Goal: Task Accomplishment & Management: Complete application form

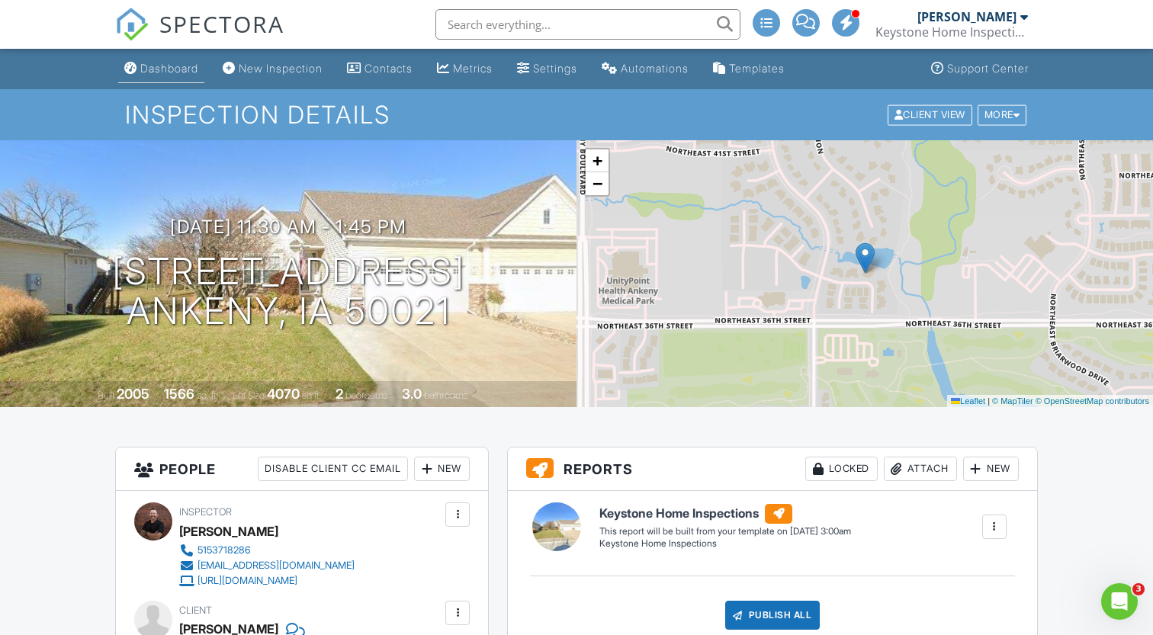
click at [177, 82] on link "Dashboard" at bounding box center [161, 69] width 86 height 28
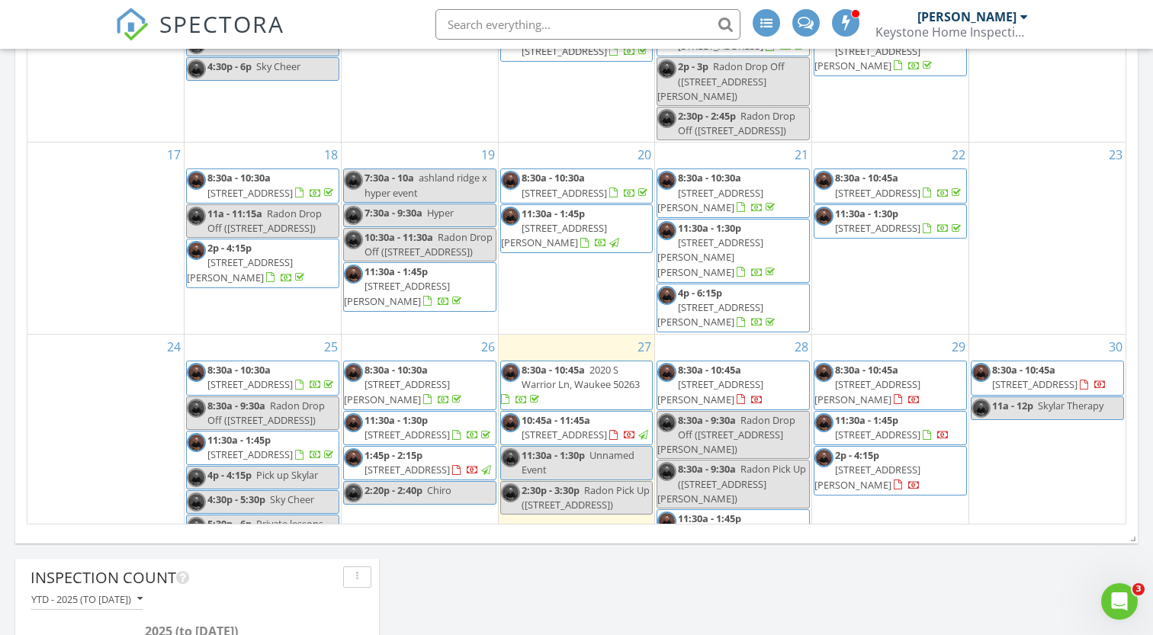
scroll to position [493, 0]
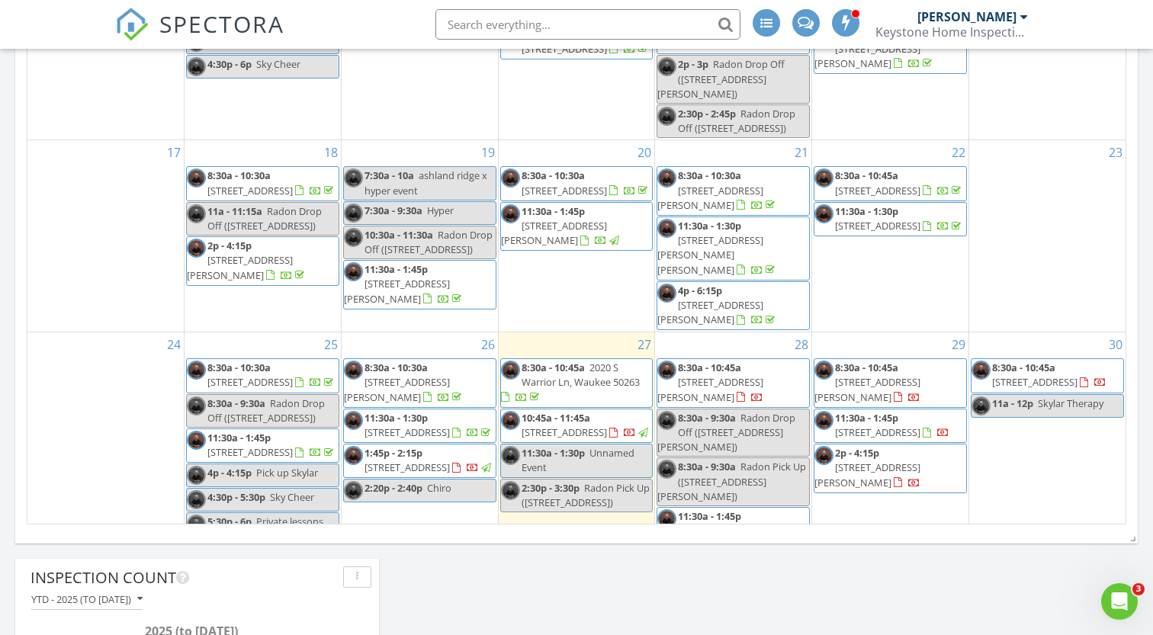
click at [920, 439] on span "[STREET_ADDRESS]" at bounding box center [877, 433] width 85 height 14
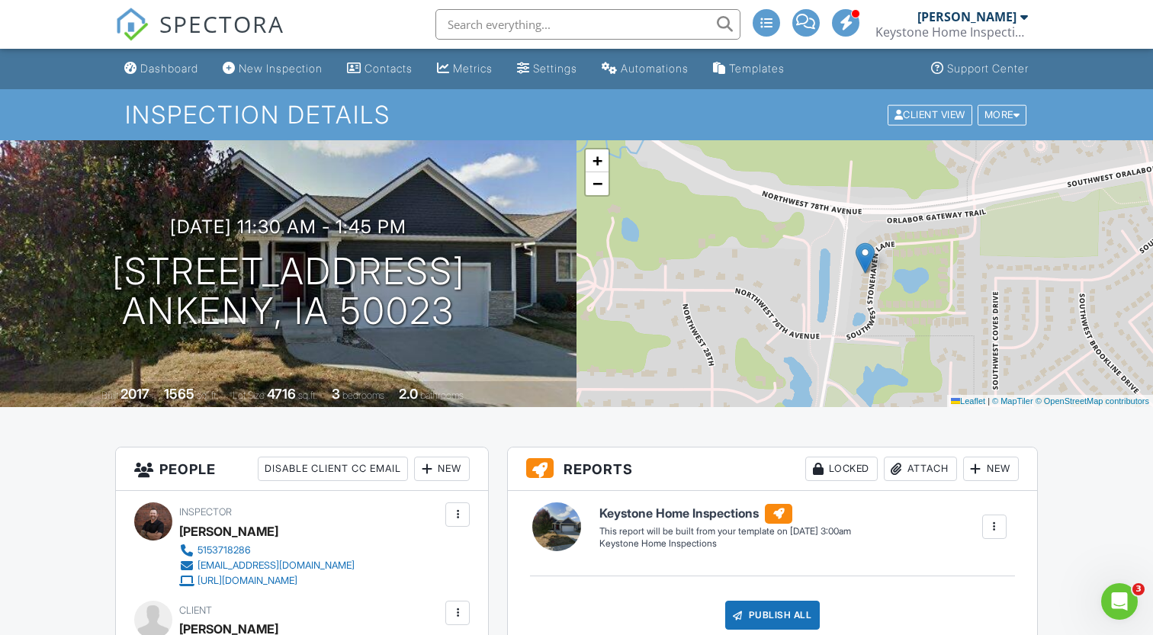
click at [573, 32] on input "text" at bounding box center [587, 24] width 305 height 31
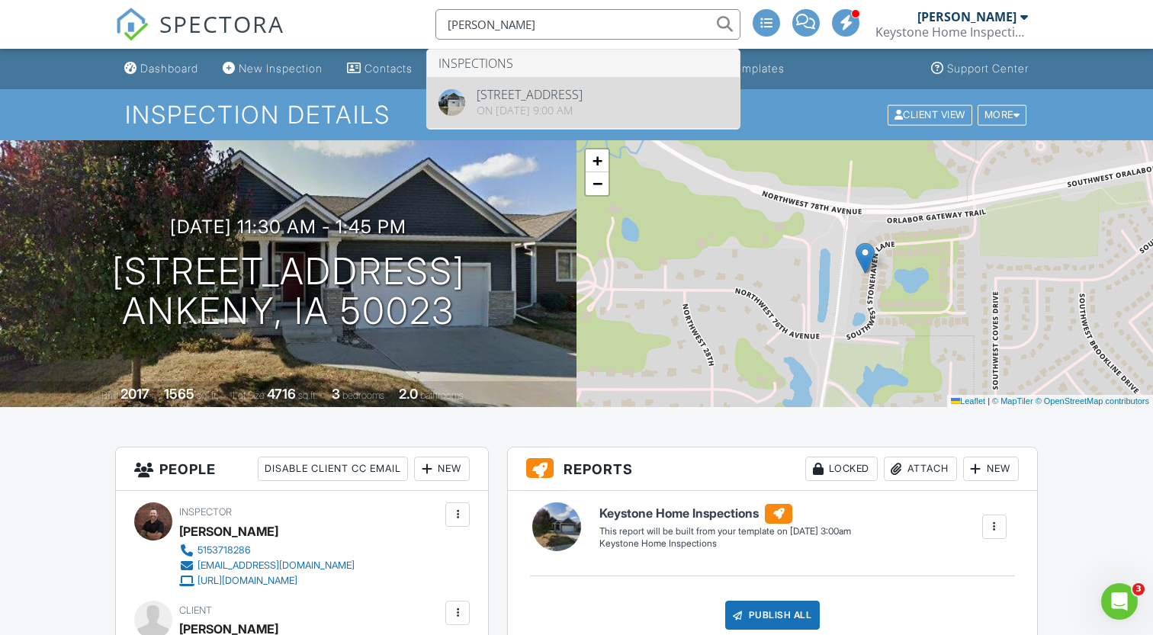
type input "nicole hobson"
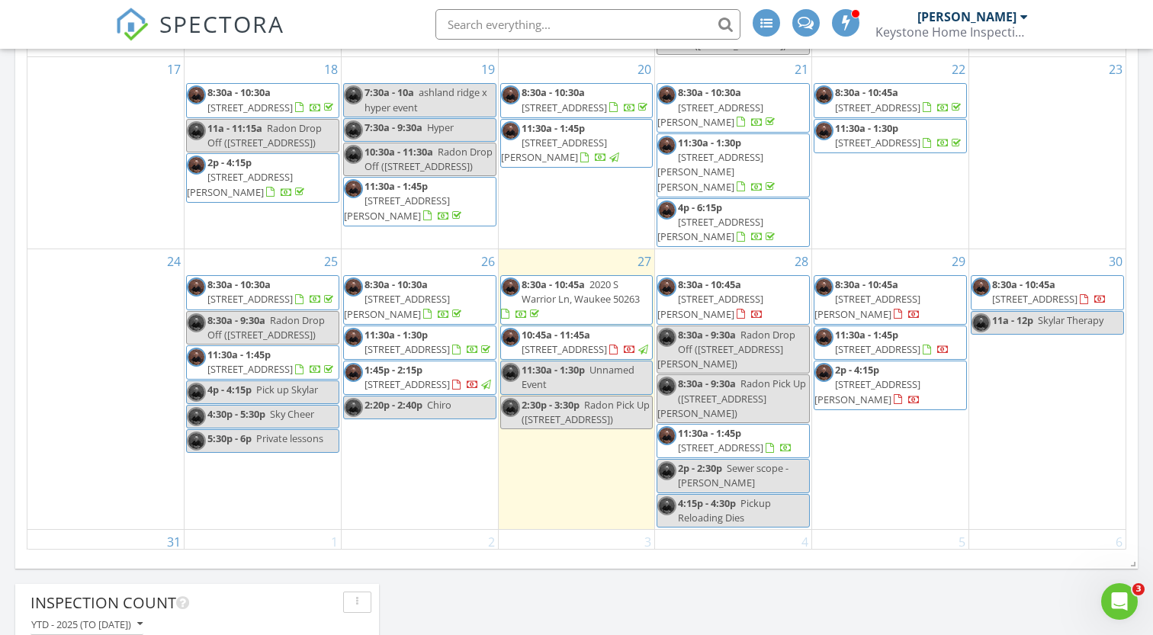
scroll to position [654, 0]
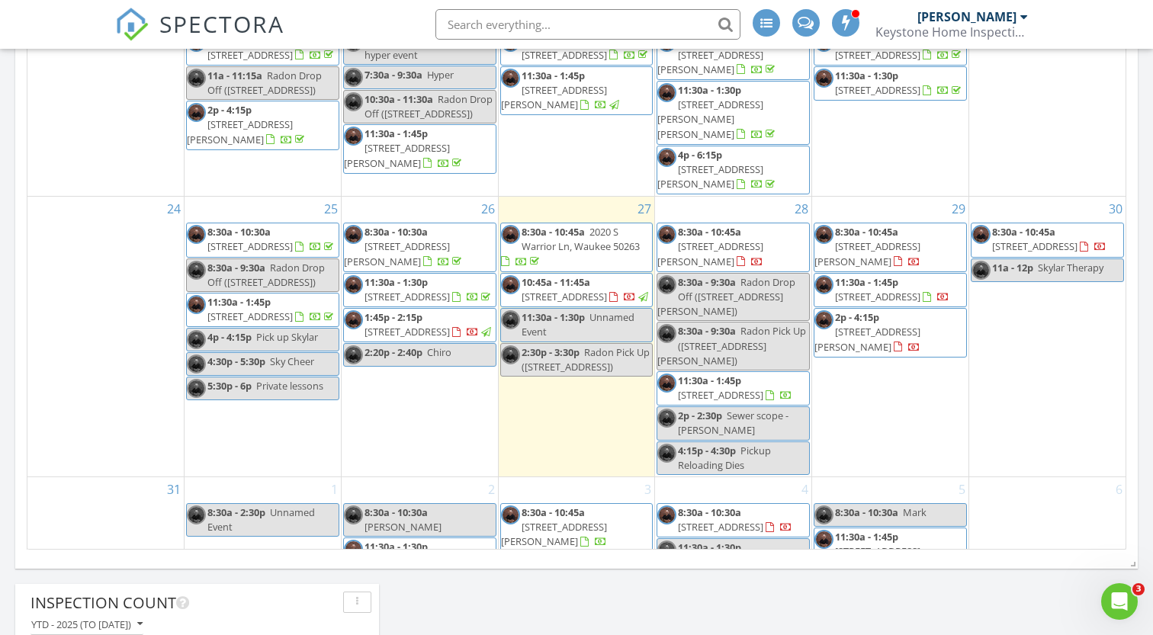
click at [766, 409] on span "Sewer scope - Todd Haight" at bounding box center [733, 423] width 111 height 28
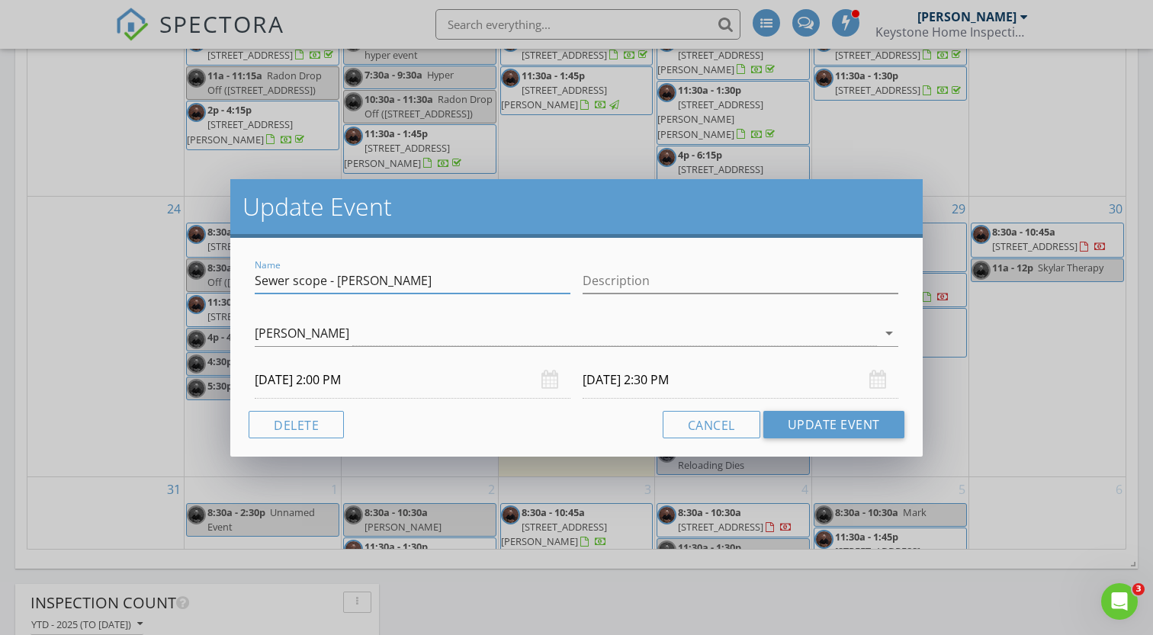
drag, startPoint x: 433, startPoint y: 277, endPoint x: 326, endPoint y: 282, distance: 107.7
click at [326, 282] on input "Sewer scope - Todd Haight" at bounding box center [413, 280] width 316 height 25
click at [258, 279] on input "Sewer scope" at bounding box center [413, 280] width 316 height 25
type input "3904 36th St DSM - Sewer scope"
click at [857, 422] on button "Update Event" at bounding box center [833, 424] width 141 height 27
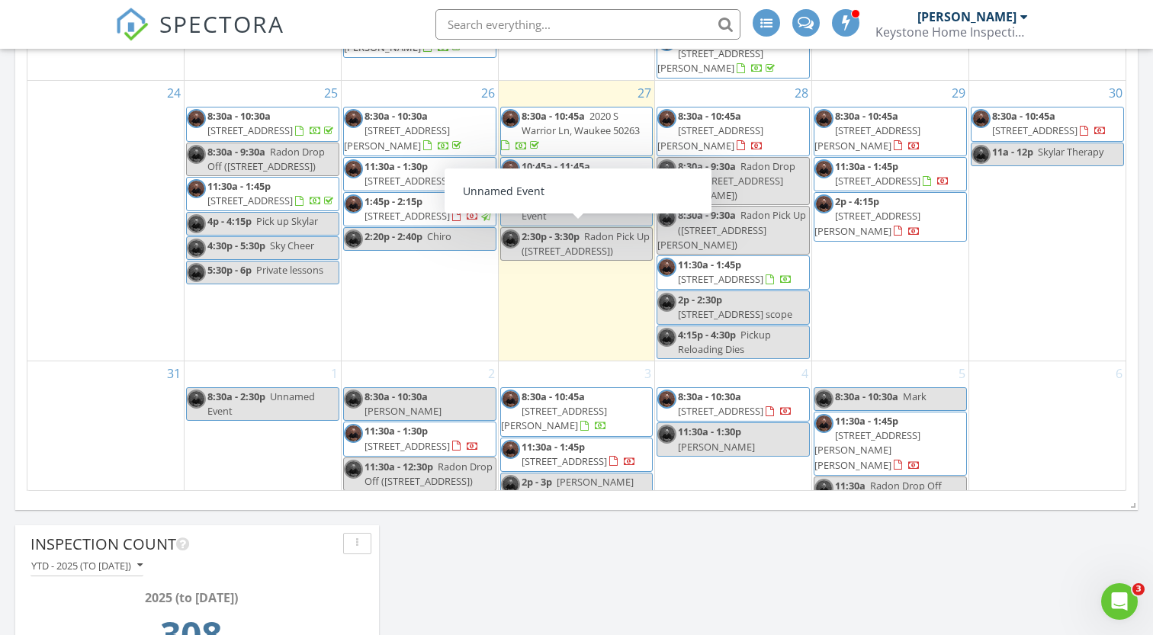
scroll to position [910, 0]
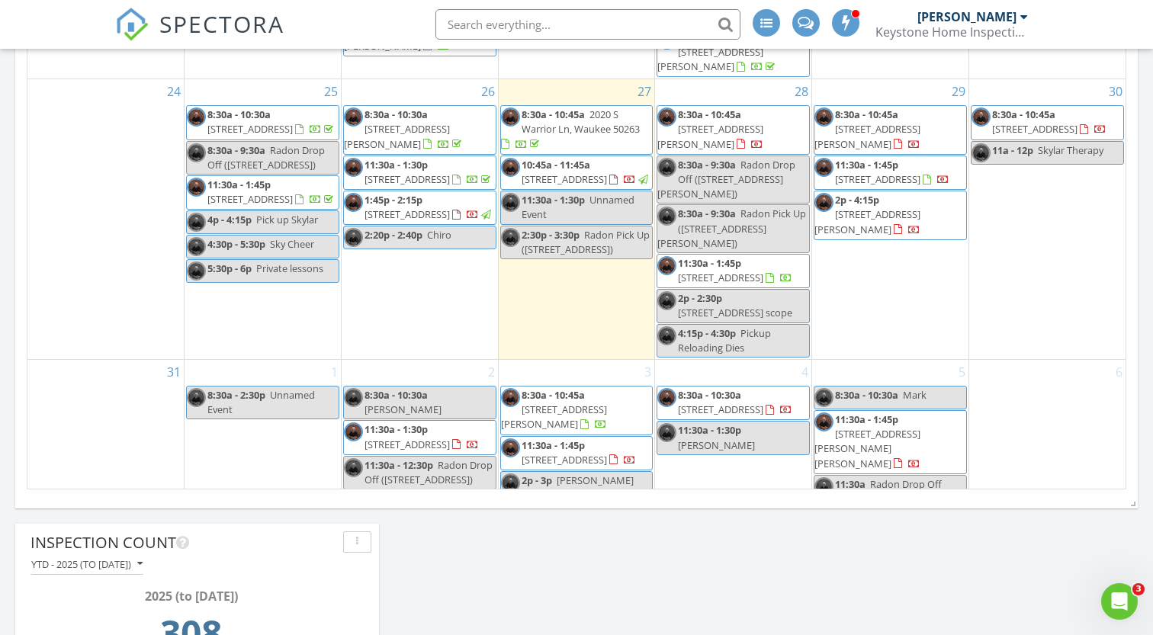
click at [614, 474] on span "Jason Huffey" at bounding box center [595, 481] width 77 height 14
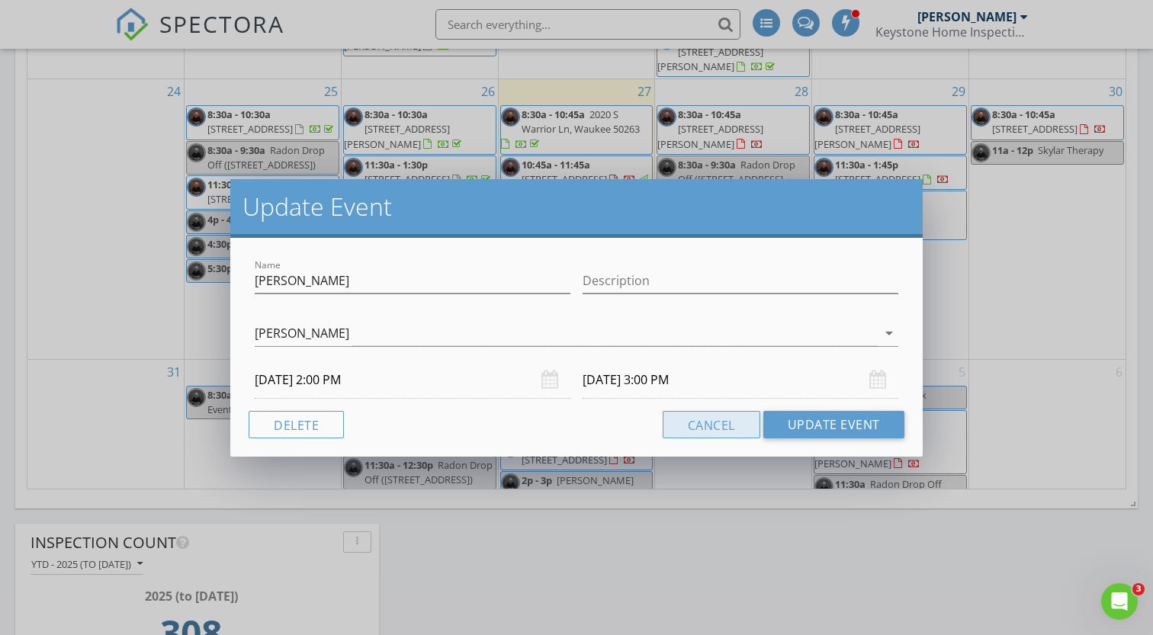
click at [713, 432] on button "Cancel" at bounding box center [712, 424] width 98 height 27
click at [378, 291] on input "Jason Huffey" at bounding box center [413, 280] width 316 height 25
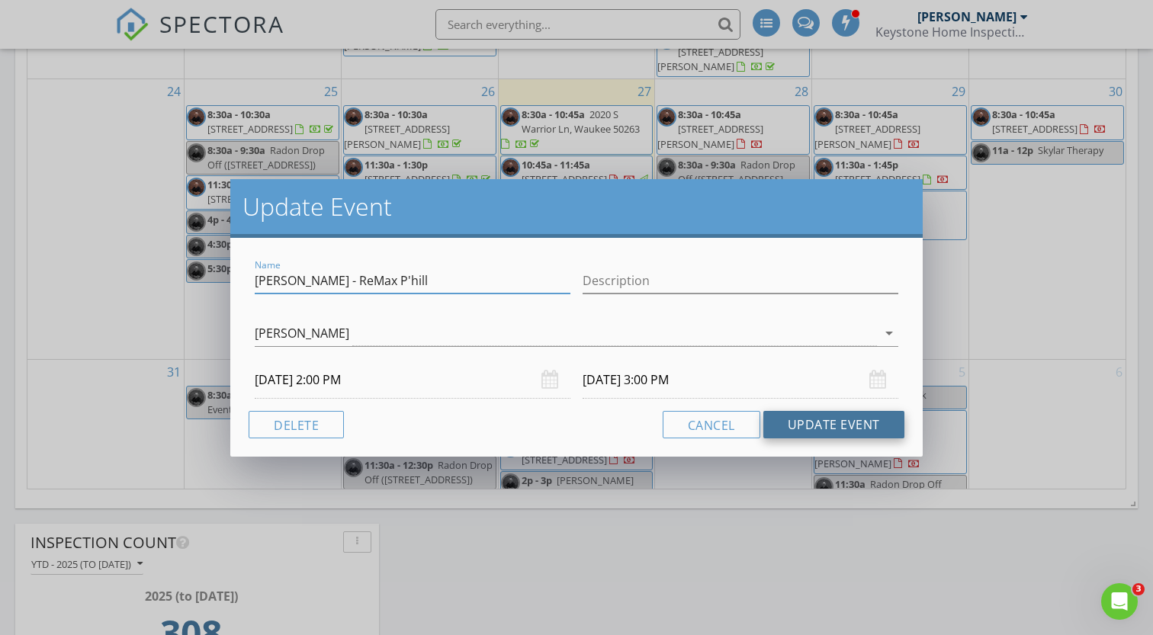
type input "Jason Huffey - ReMax P'hill"
click at [828, 423] on button "Update Event" at bounding box center [833, 424] width 141 height 27
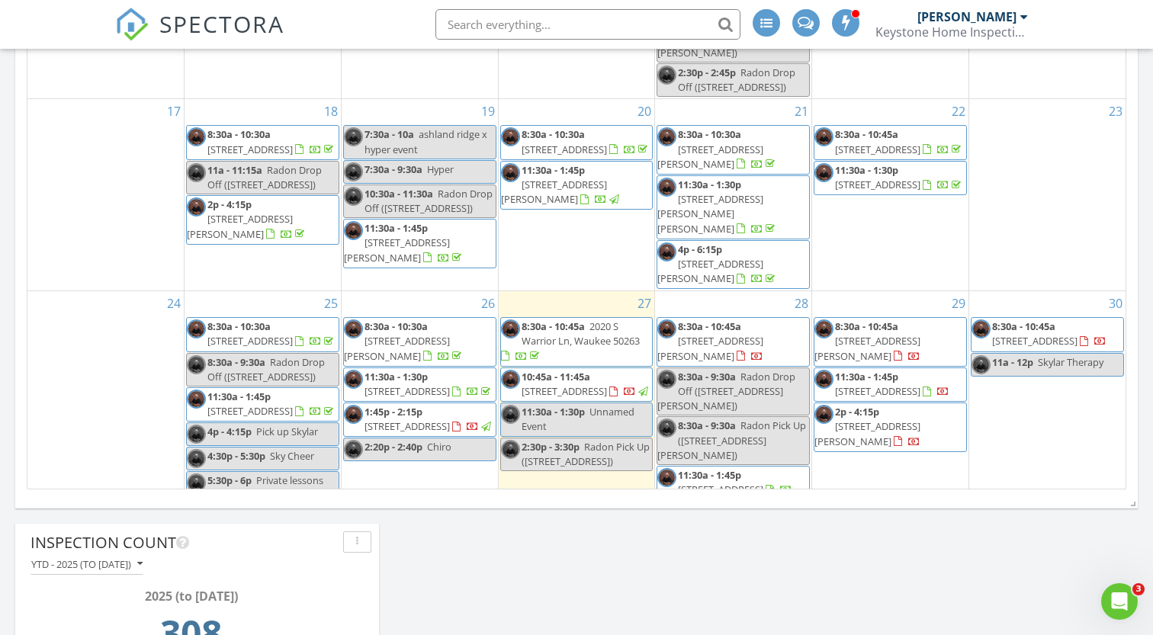
scroll to position [499, 0]
click at [1091, 220] on td "23" at bounding box center [1046, 194] width 157 height 192
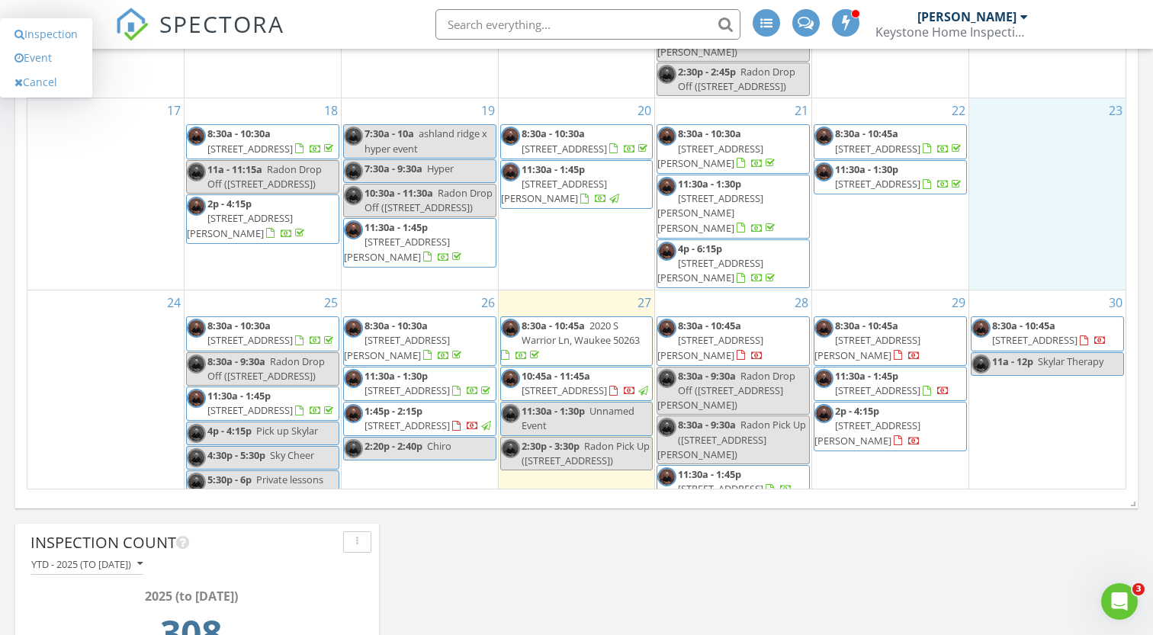
scroll to position [712, 0]
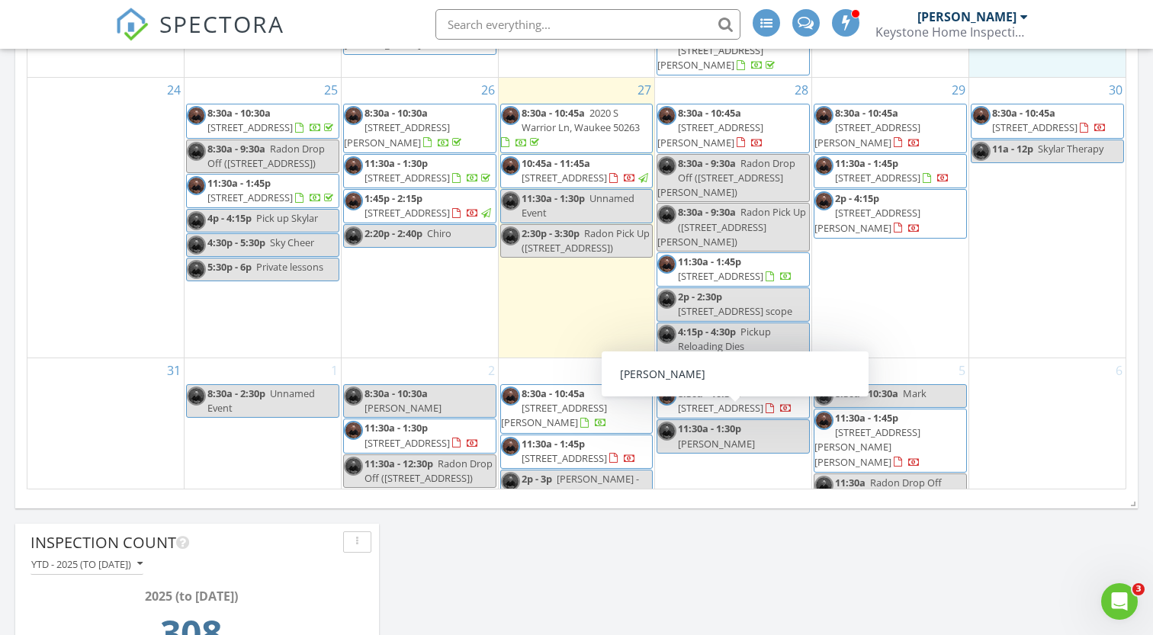
click at [737, 458] on td "4 8:30a - 10:30a 1099 NE 64th Ave, Des Moines 50313 11:30a - 1:30p Cody Greenfi…" at bounding box center [733, 480] width 157 height 244
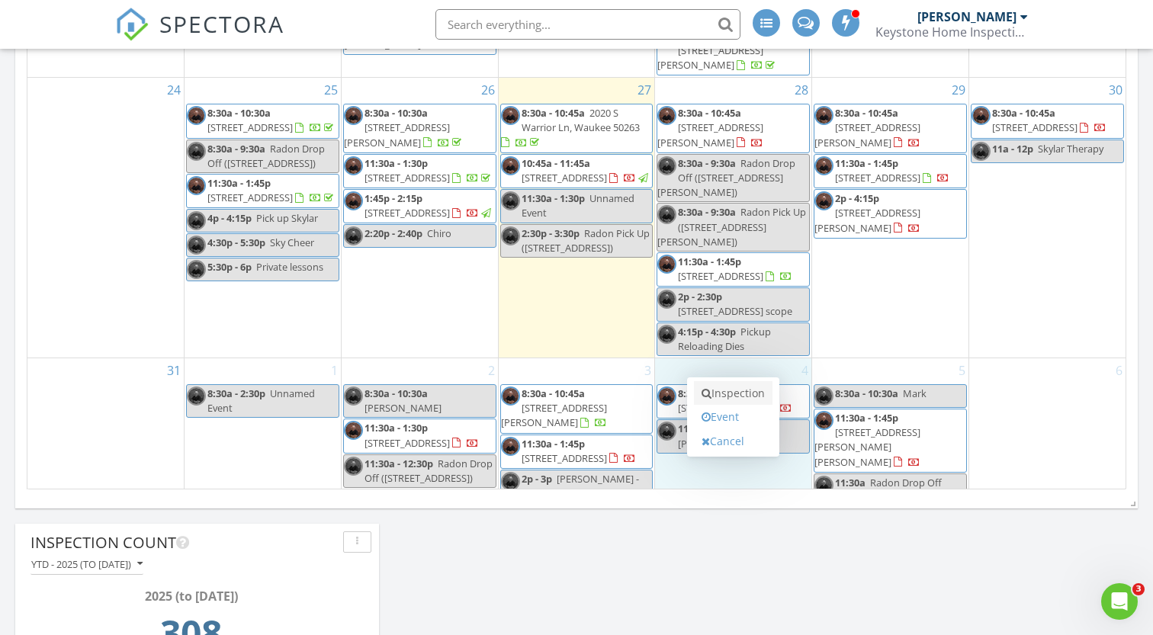
click at [729, 390] on link "Inspection" at bounding box center [733, 393] width 79 height 24
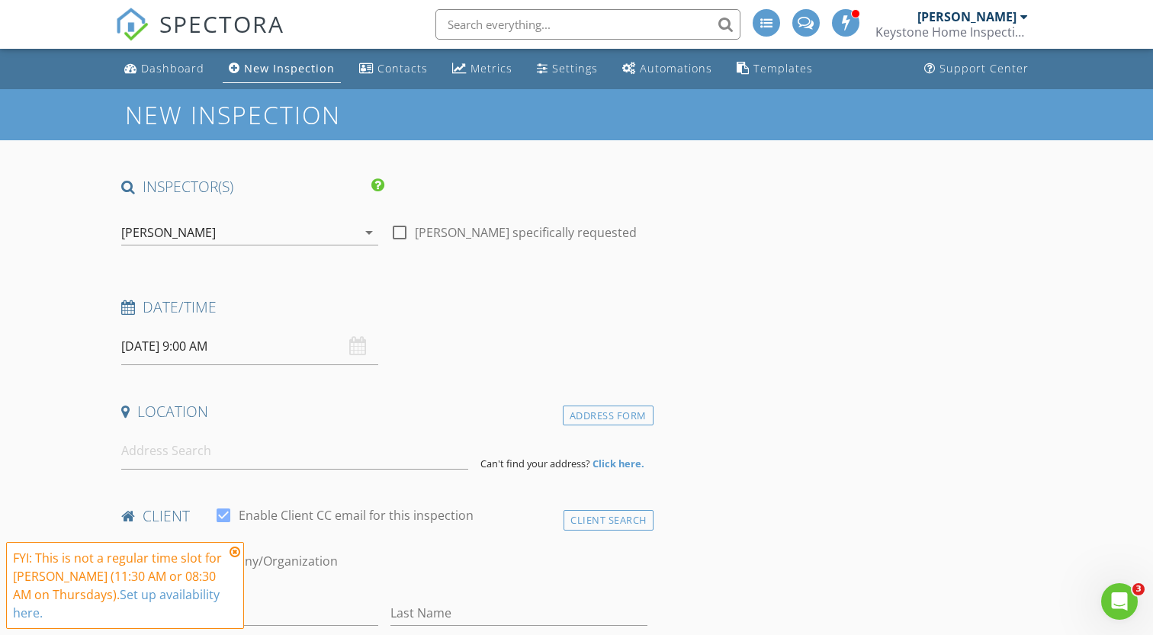
click at [264, 349] on input "09/04/2025 9:00 AM" at bounding box center [249, 346] width 257 height 37
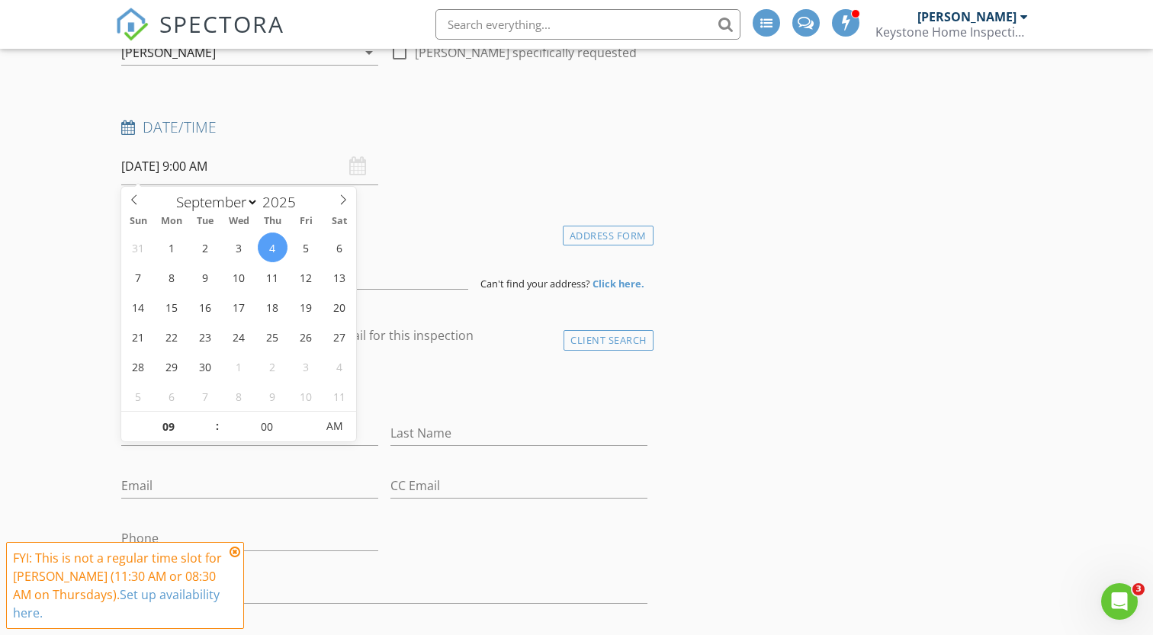
scroll to position [204, 0]
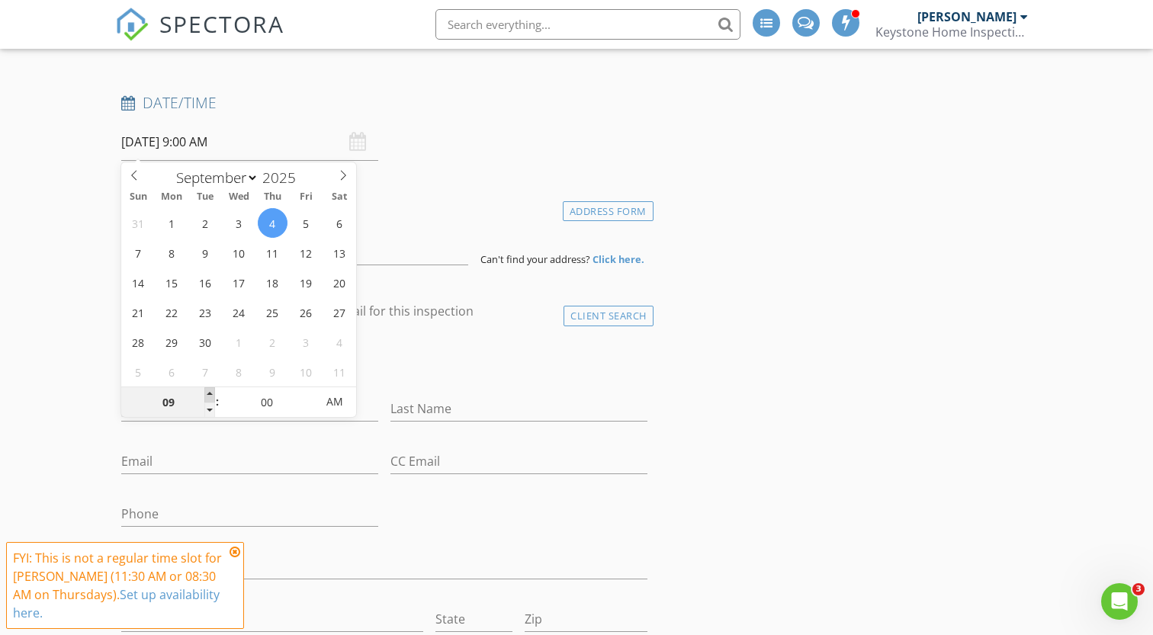
type input "10"
type input "09/04/2025 10:00 AM"
click at [213, 394] on span at bounding box center [209, 394] width 11 height 15
type input "11"
type input "09/04/2025 11:00 AM"
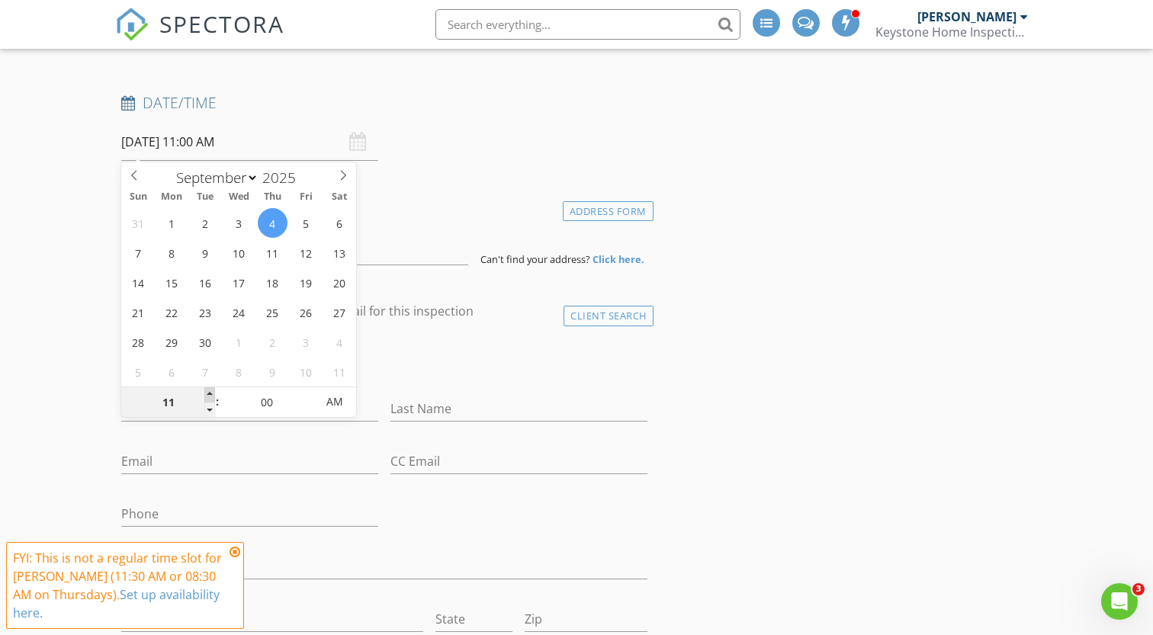
click at [213, 394] on span at bounding box center [209, 394] width 11 height 15
type input "05"
type input "09/04/2025 11:05 AM"
click at [312, 393] on span at bounding box center [309, 394] width 11 height 15
type input "10"
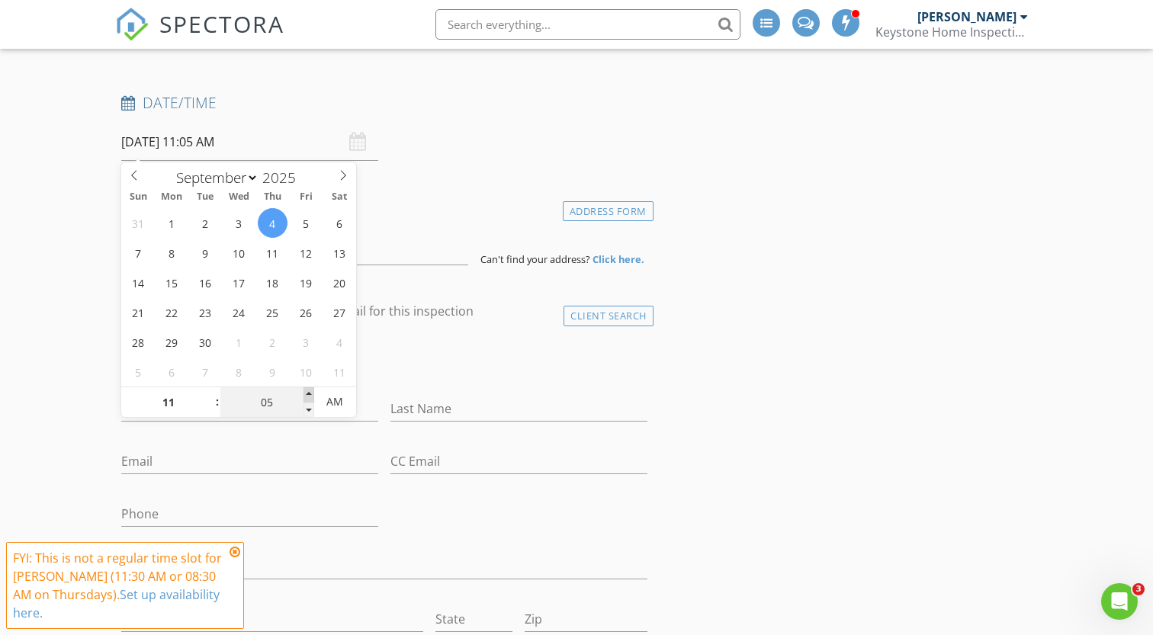
type input "09/04/2025 11:10 AM"
click at [312, 393] on span at bounding box center [309, 394] width 11 height 15
type input "15"
type input "09/04/2025 11:15 AM"
click at [312, 393] on span at bounding box center [309, 394] width 11 height 15
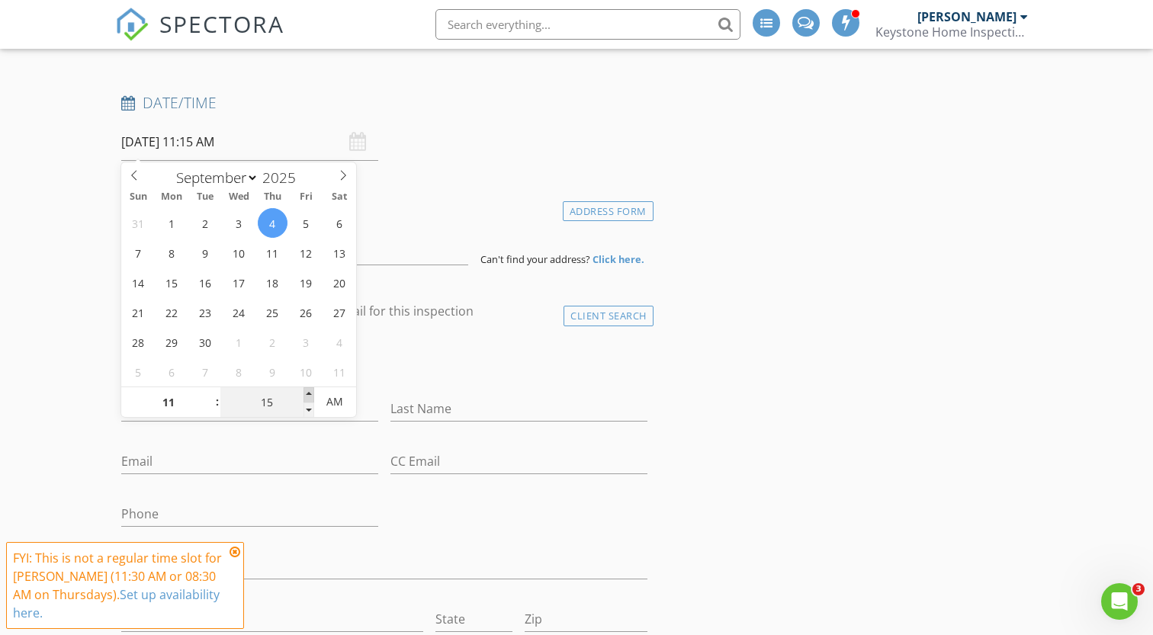
type input "20"
type input "09/04/2025 11:20 AM"
click at [312, 393] on span at bounding box center [309, 394] width 11 height 15
type input "25"
type input "09/04/2025 11:25 AM"
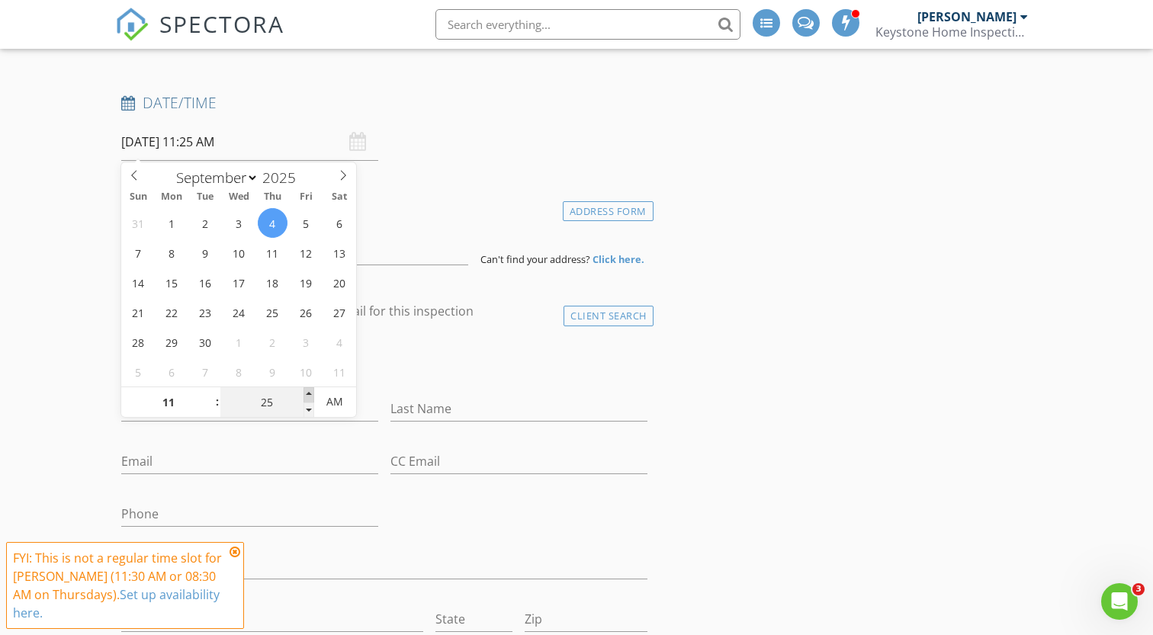
click at [312, 393] on span at bounding box center [309, 394] width 11 height 15
type input "30"
click at [312, 393] on span at bounding box center [309, 394] width 11 height 15
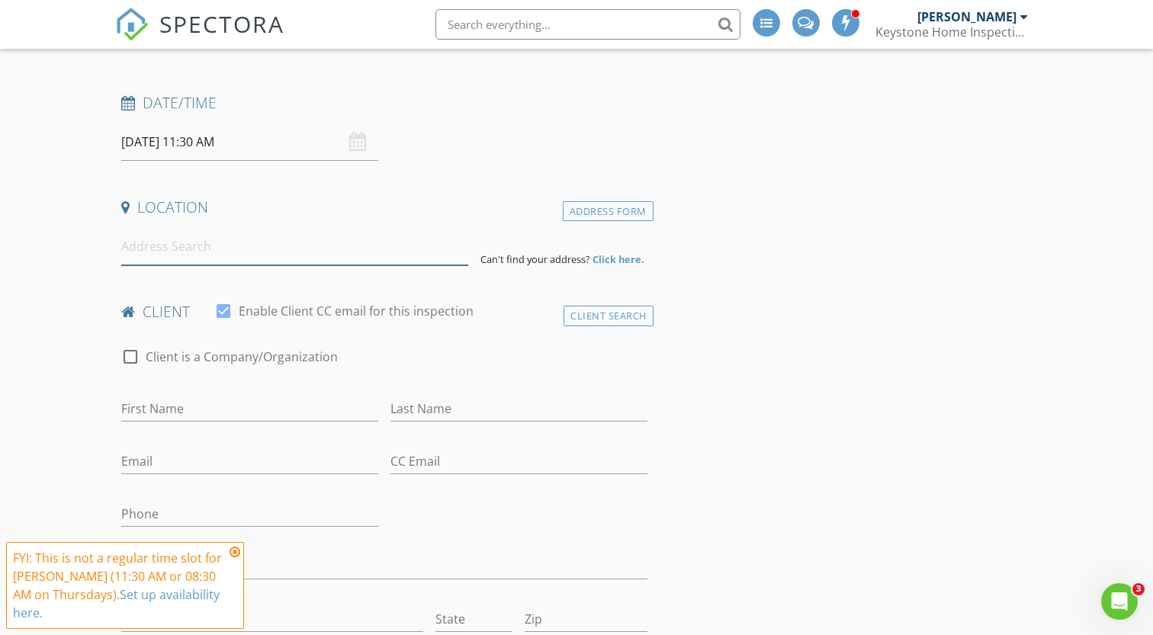
click at [404, 245] on input at bounding box center [294, 246] width 346 height 37
click at [268, 125] on input "09/04/2025 11:30 AM" at bounding box center [249, 142] width 257 height 37
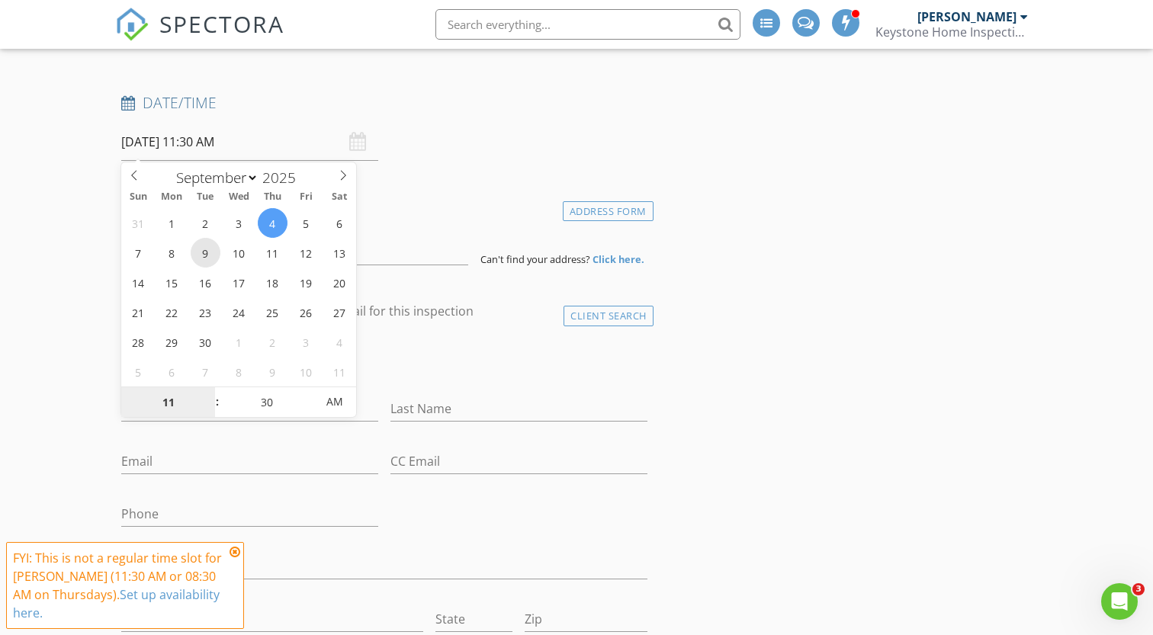
type input "09/09/2025 11:30 AM"
type input "10"
type input "09/09/2025 10:30 AM"
click at [207, 411] on span at bounding box center [209, 410] width 11 height 15
type input "09"
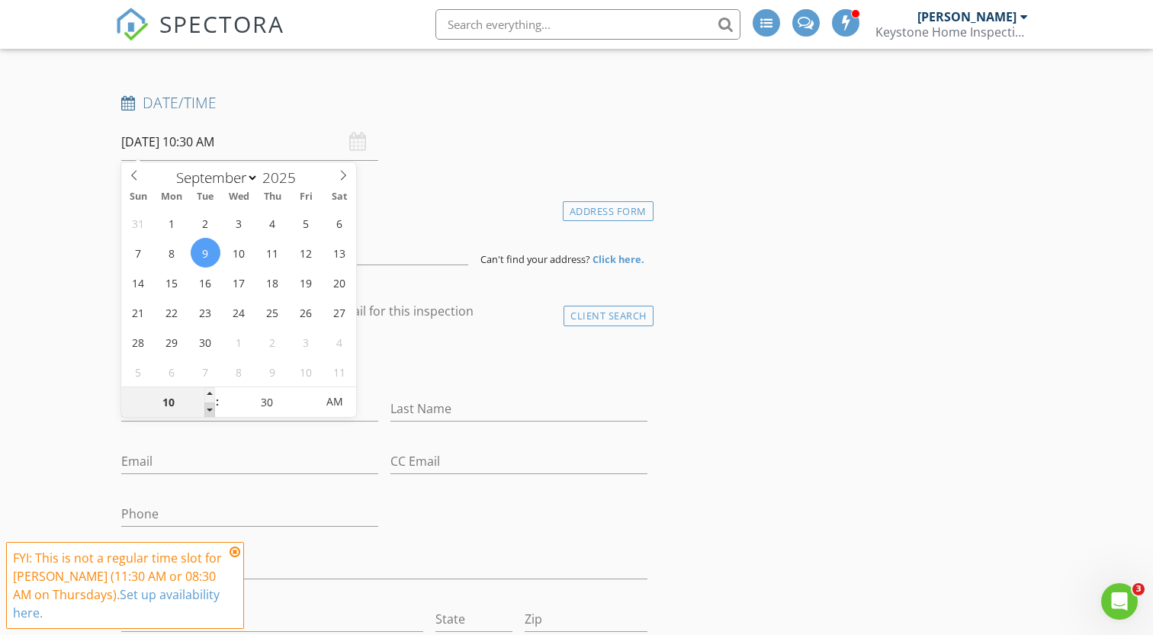
type input "09/09/2025 9:30 AM"
click at [207, 411] on span at bounding box center [209, 410] width 11 height 15
type input "08"
type input "09/09/2025 8:30 AM"
click at [207, 411] on span at bounding box center [209, 410] width 11 height 15
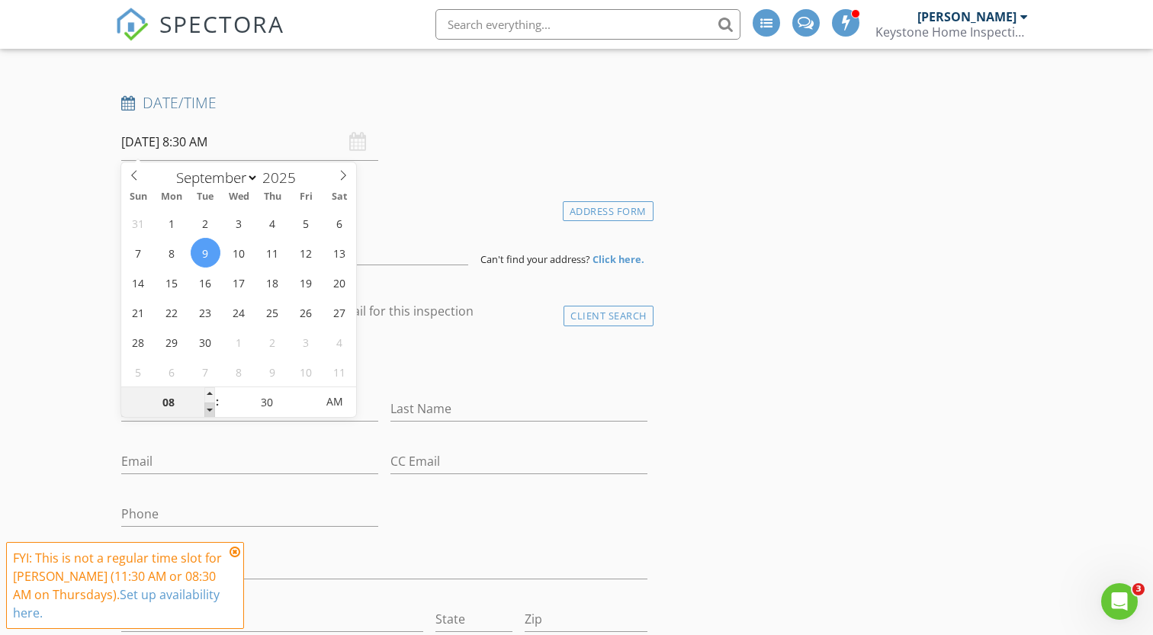
type input "07"
type input "09/09/2025 7:30 AM"
click at [207, 411] on span at bounding box center [209, 410] width 11 height 15
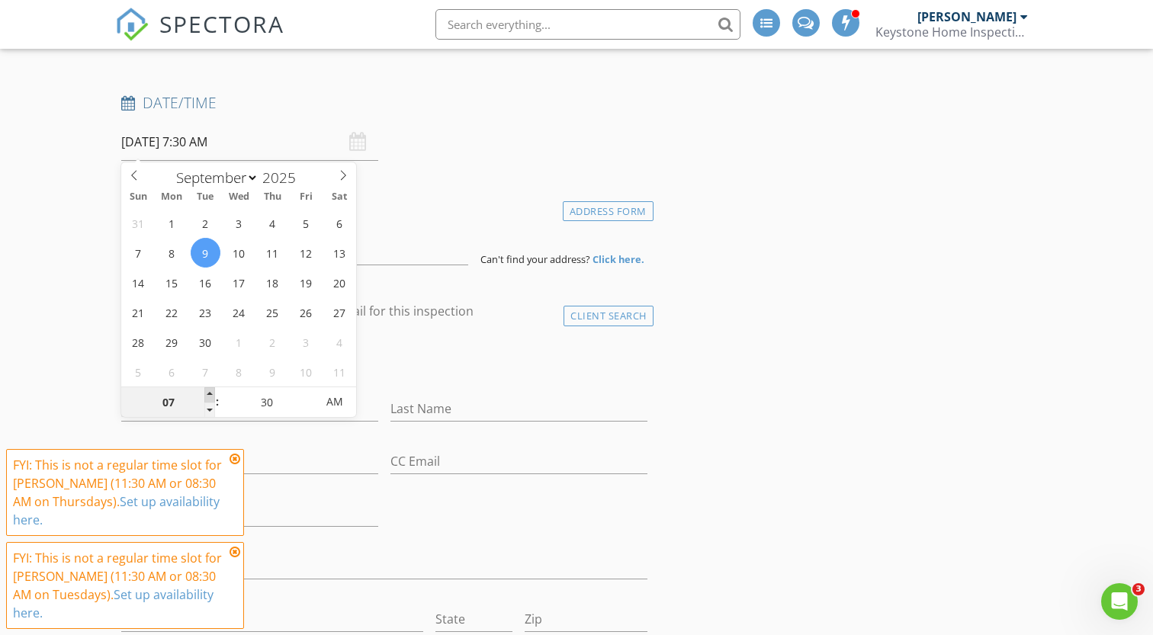
type input "08"
type input "09/09/2025 8:30 AM"
click at [210, 391] on span at bounding box center [209, 394] width 11 height 15
click at [419, 379] on div "check_box_outline_blank Client is a Company/Organization" at bounding box center [384, 365] width 526 height 40
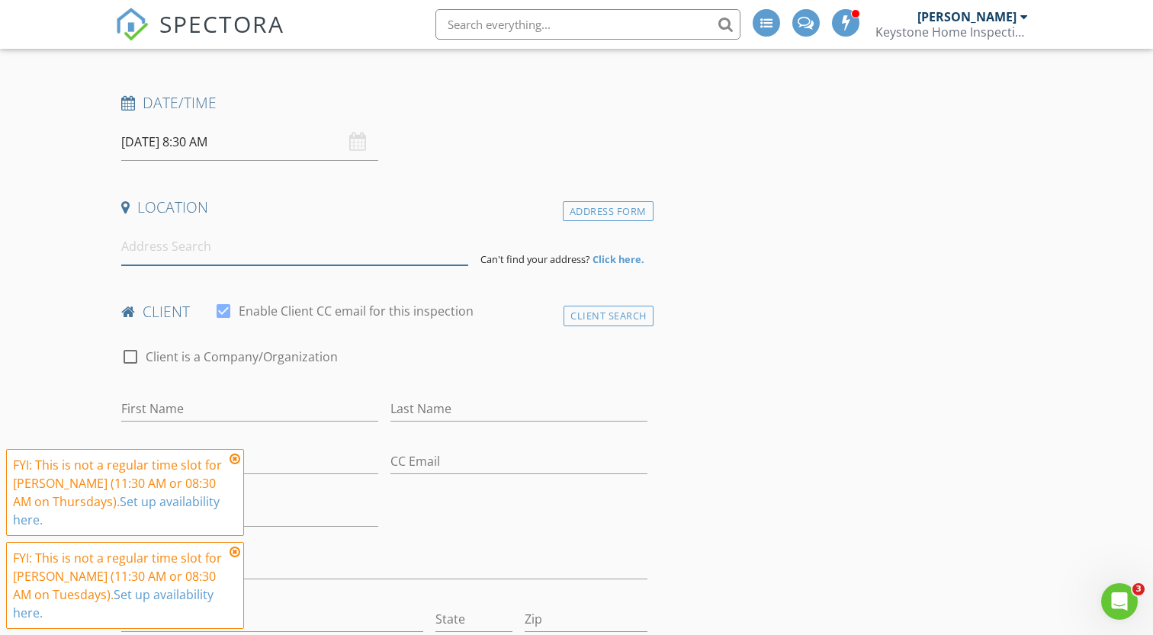
click at [215, 243] on input at bounding box center [294, 246] width 346 height 37
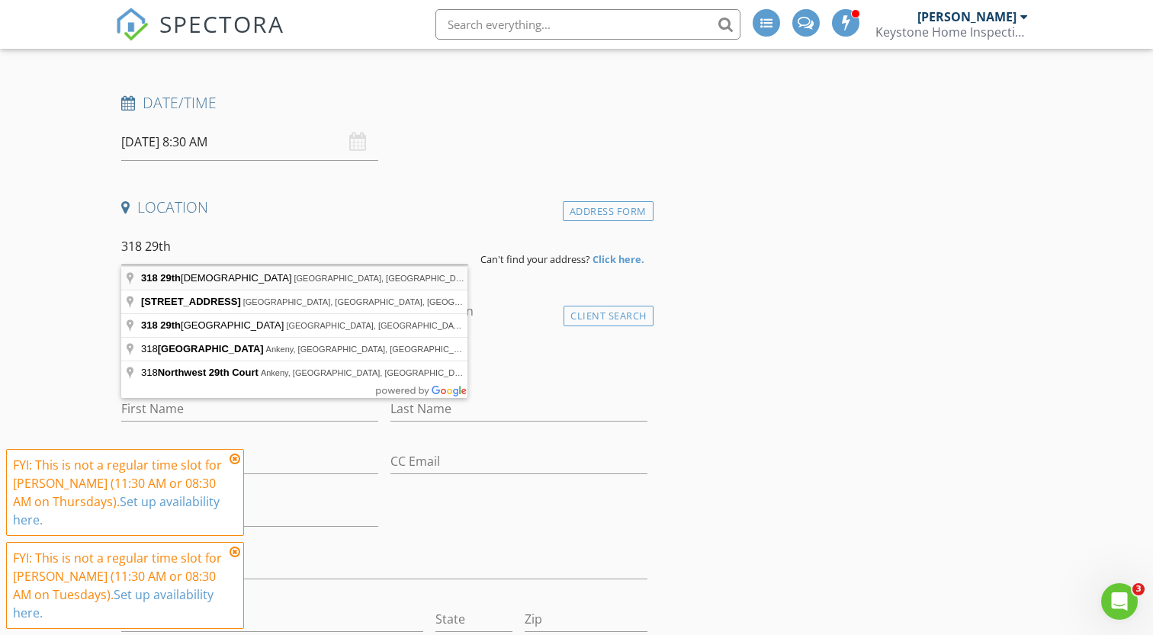
type input "318 29th St SW, Altoona, IA, USA"
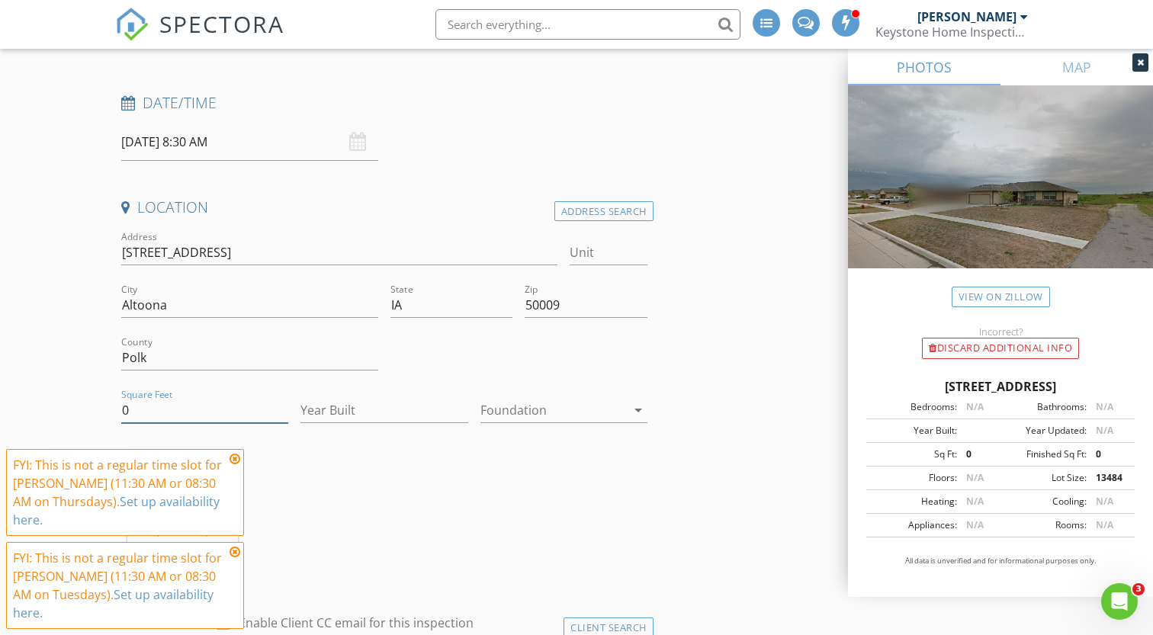
click at [148, 416] on input "0" at bounding box center [204, 410] width 167 height 25
type input "2622"
click at [351, 409] on input "Year Built" at bounding box center [383, 410] width 167 height 25
type input "2025"
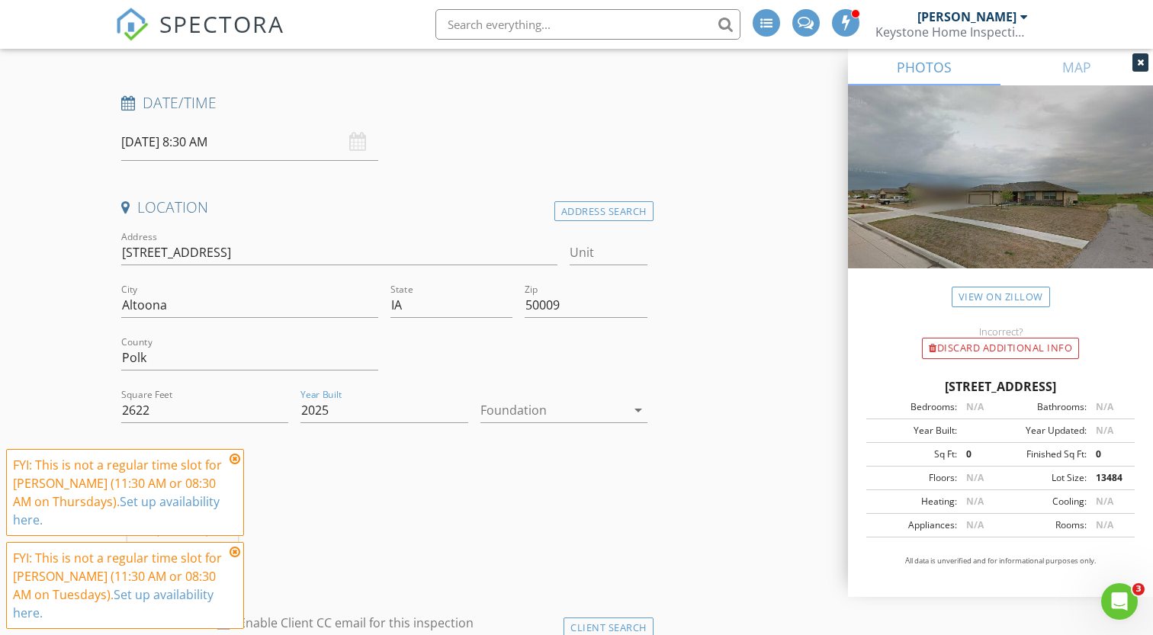
click at [494, 540] on div "Andrew Cowden 20.1 miles (30 minutes)" at bounding box center [384, 514] width 538 height 127
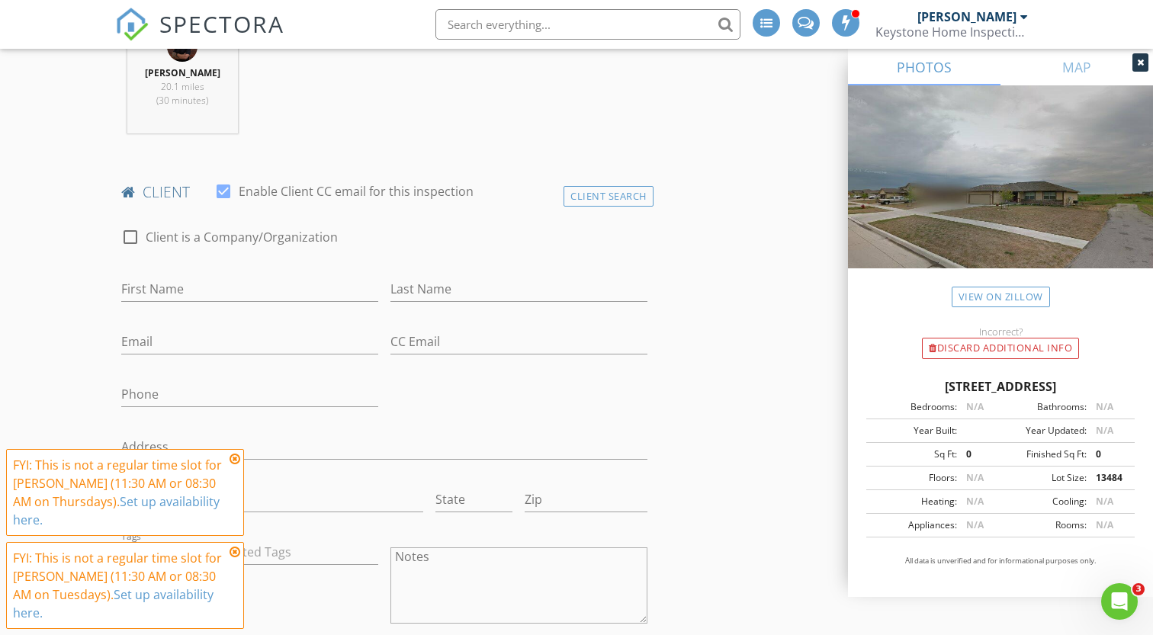
scroll to position [769, 0]
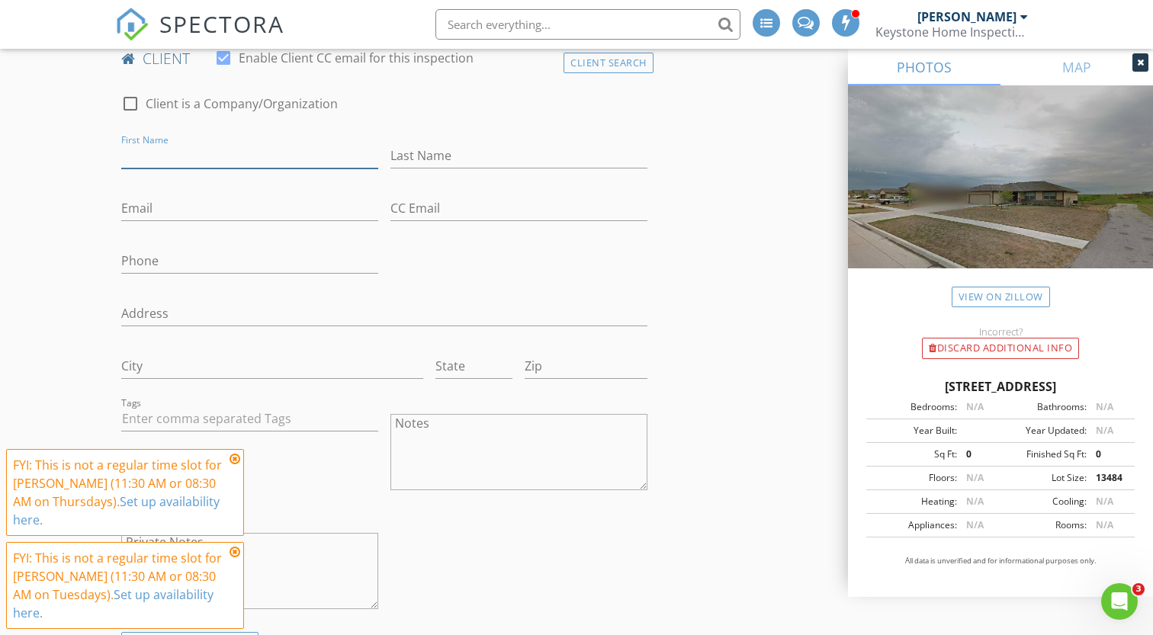
click at [246, 162] on input "First Name" at bounding box center [249, 155] width 257 height 25
type input "Heather"
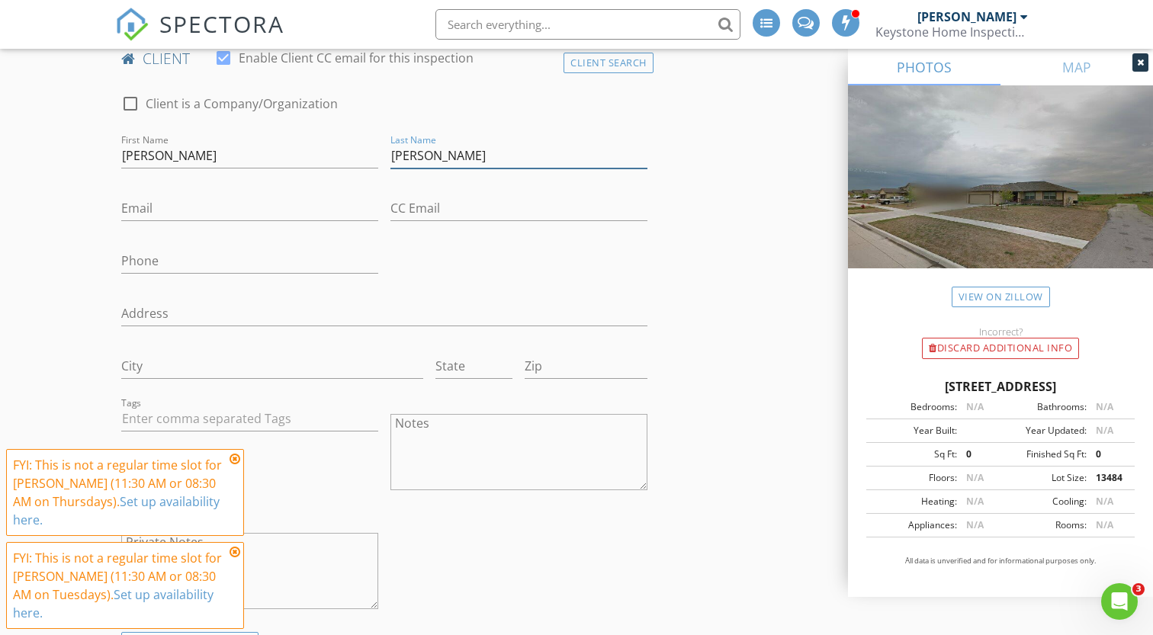
type input "Logan"
click at [208, 214] on input "Email" at bounding box center [249, 208] width 257 height 25
paste input "heather.blacksmith@gmail.com"
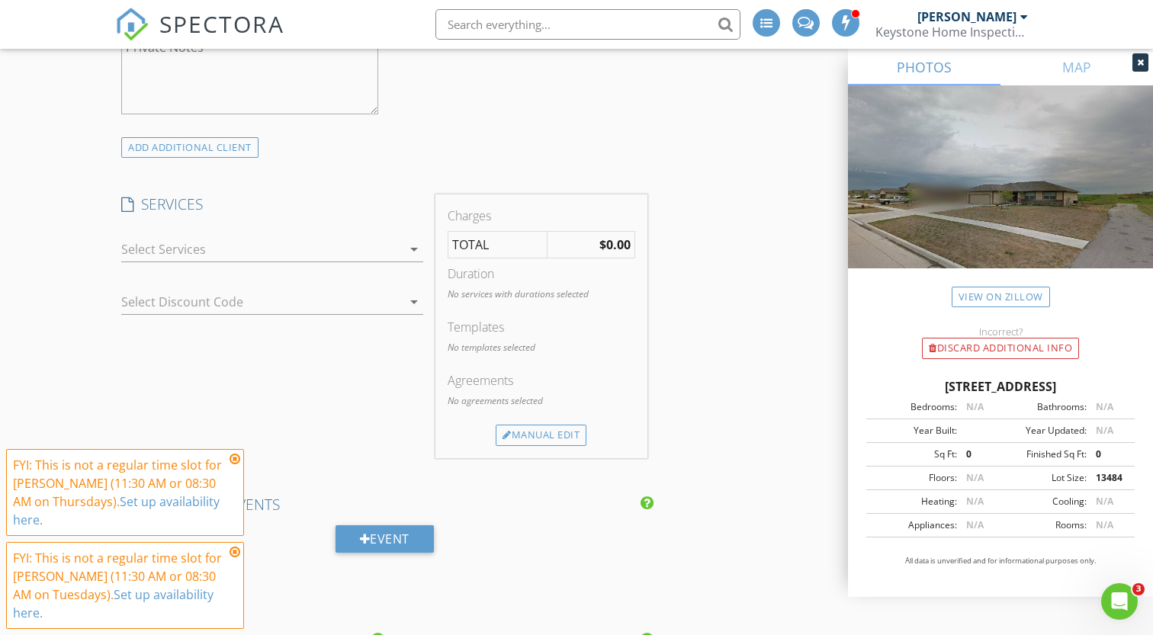
scroll to position [1249, 0]
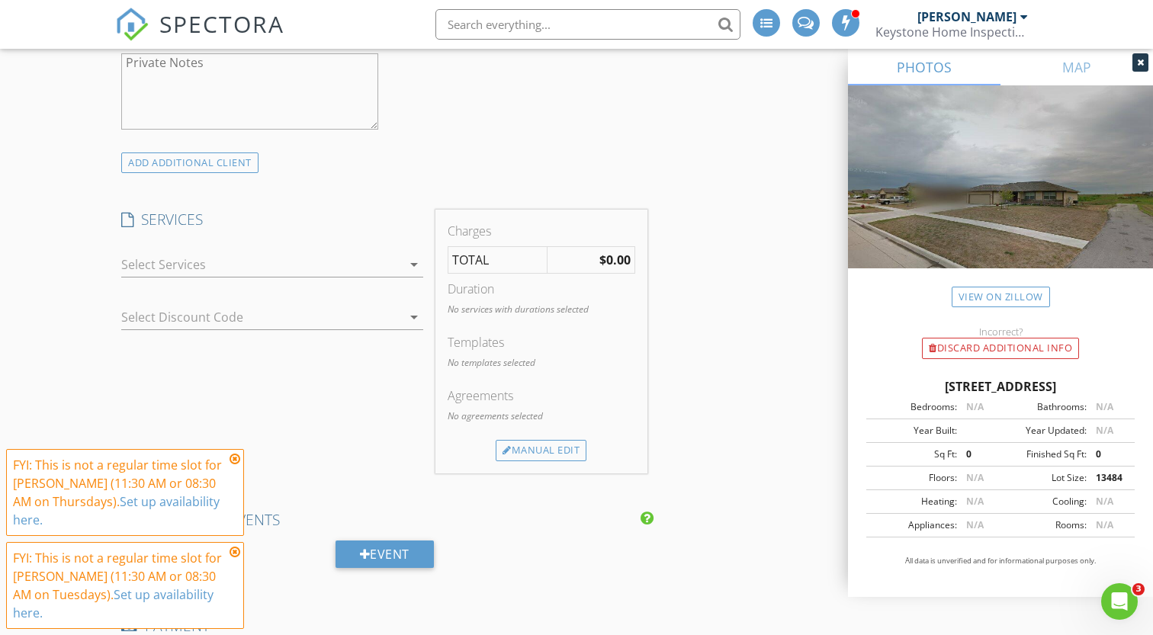
type input "heather.blacksmith@gmail.com"
click at [348, 272] on div at bounding box center [261, 264] width 281 height 24
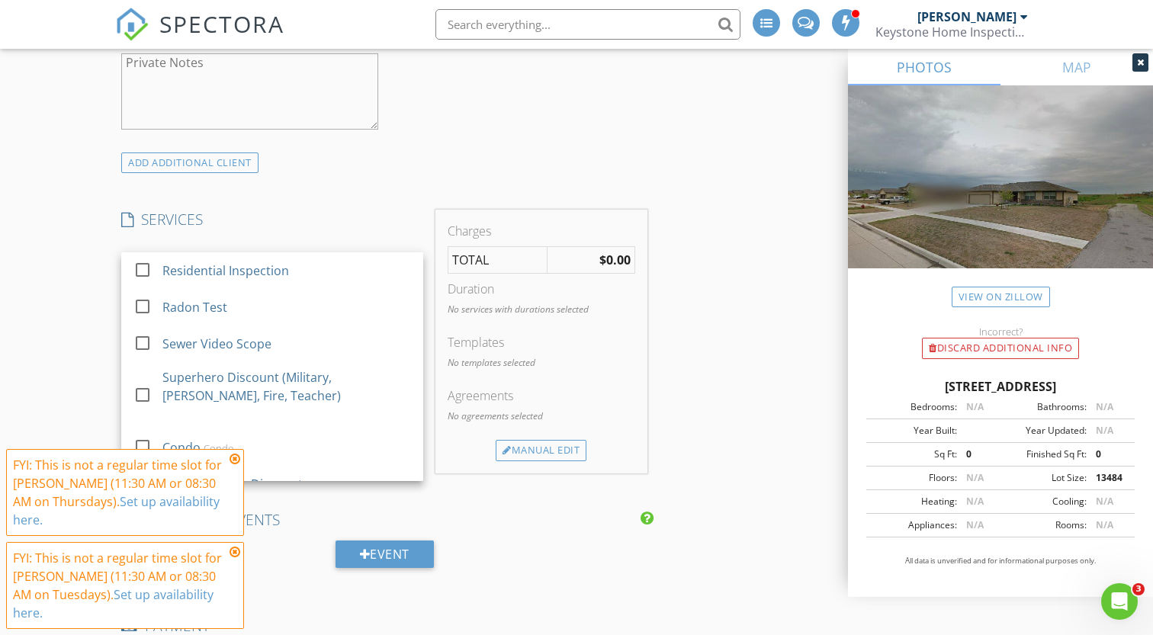
click at [348, 272] on div "Residential Inspection" at bounding box center [287, 270] width 249 height 31
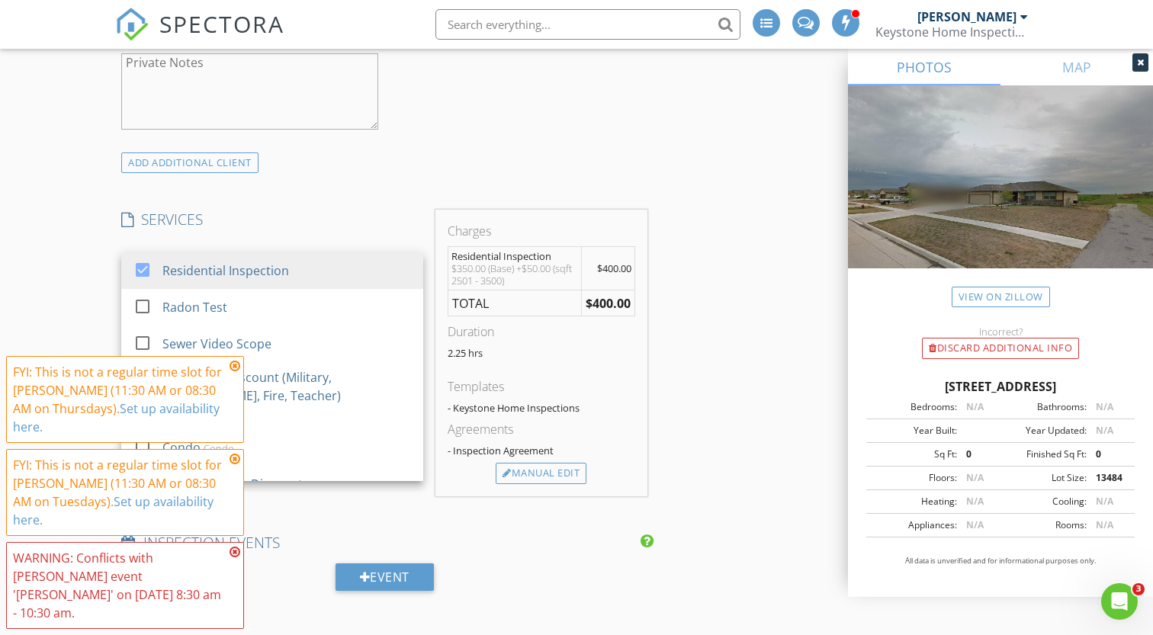
click at [737, 249] on div "INSPECTOR(S) check_box Andrew Cowden PRIMARY Andrew Cowden arrow_drop_down chec…" at bounding box center [576, 380] width 923 height 2905
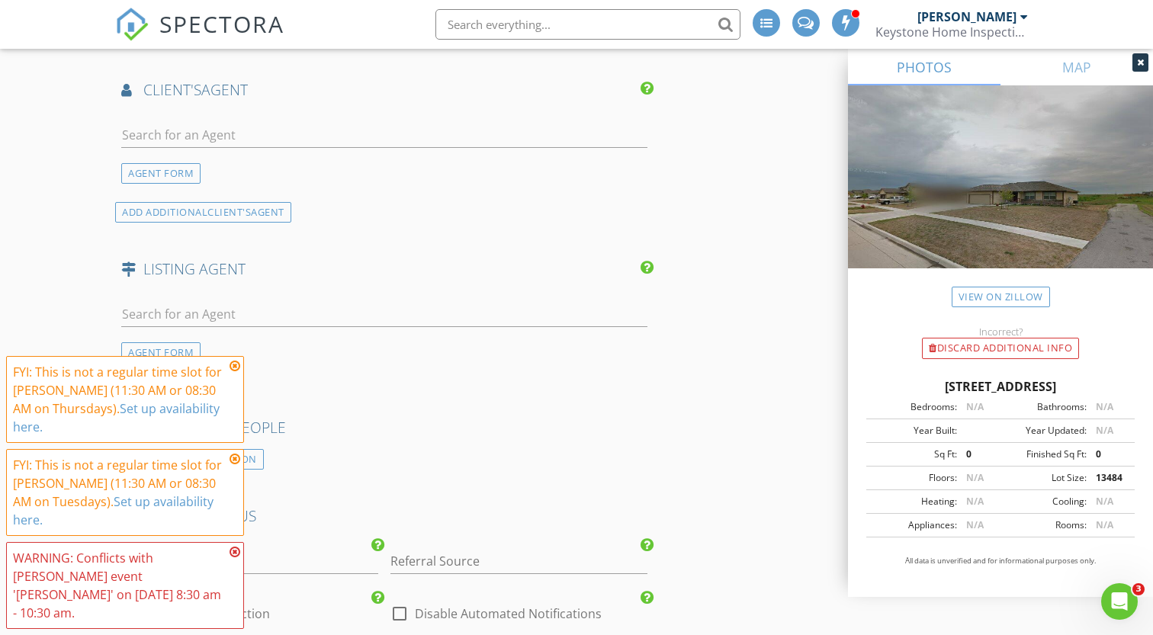
scroll to position [1984, 0]
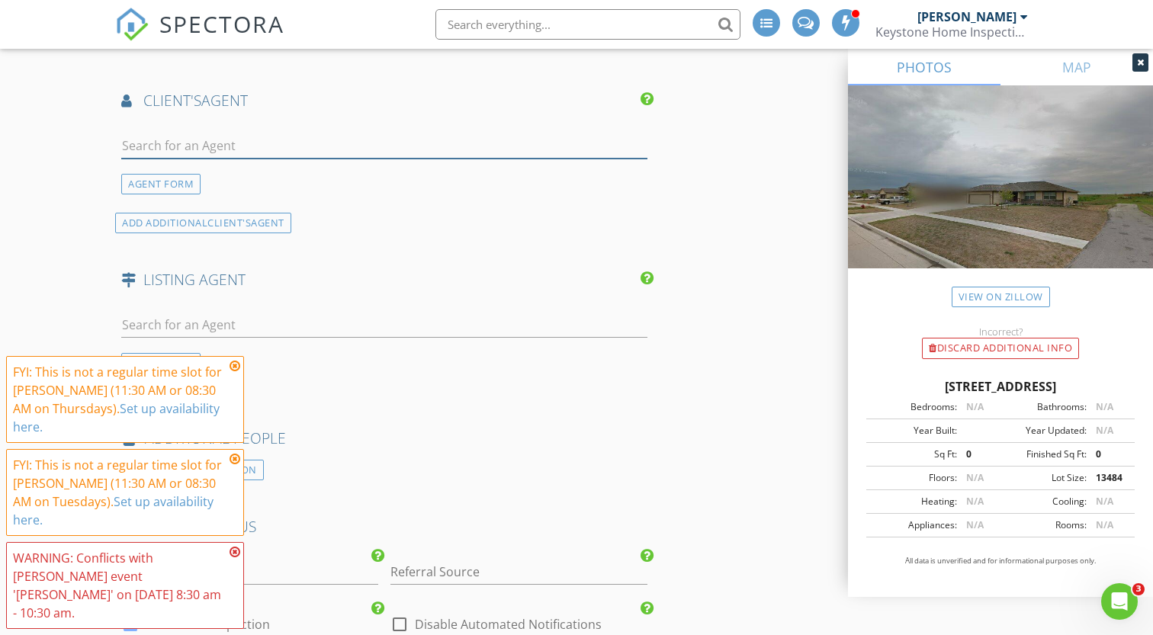
click at [241, 145] on input "text" at bounding box center [384, 145] width 526 height 25
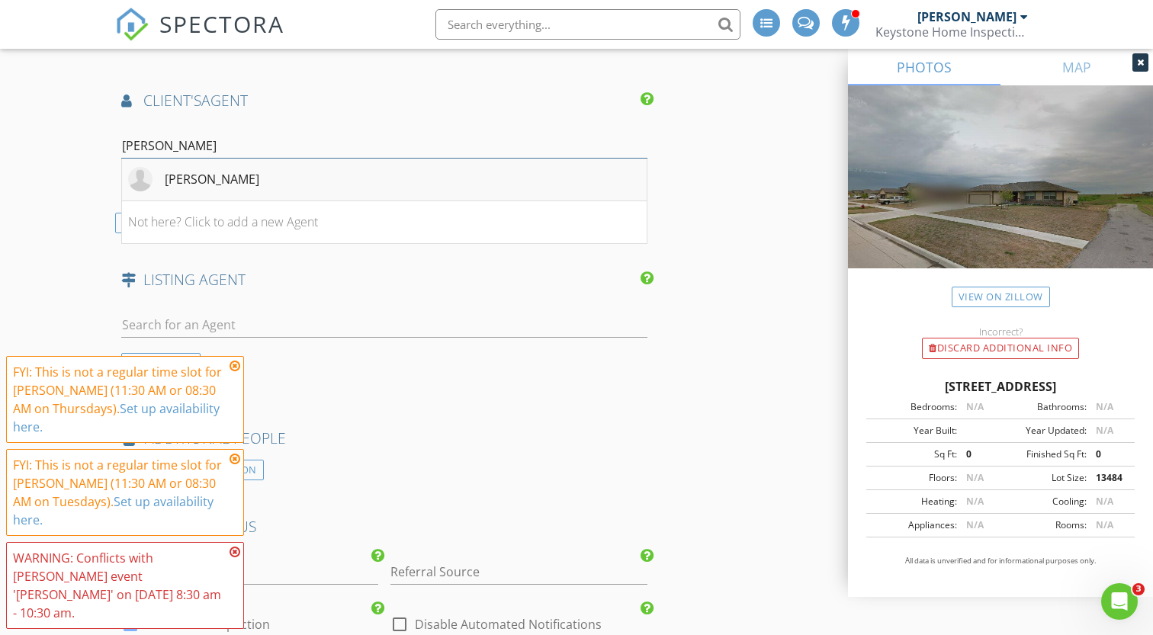
type input "elyse"
click at [215, 191] on div "Elyse Rogers" at bounding box center [193, 179] width 131 height 24
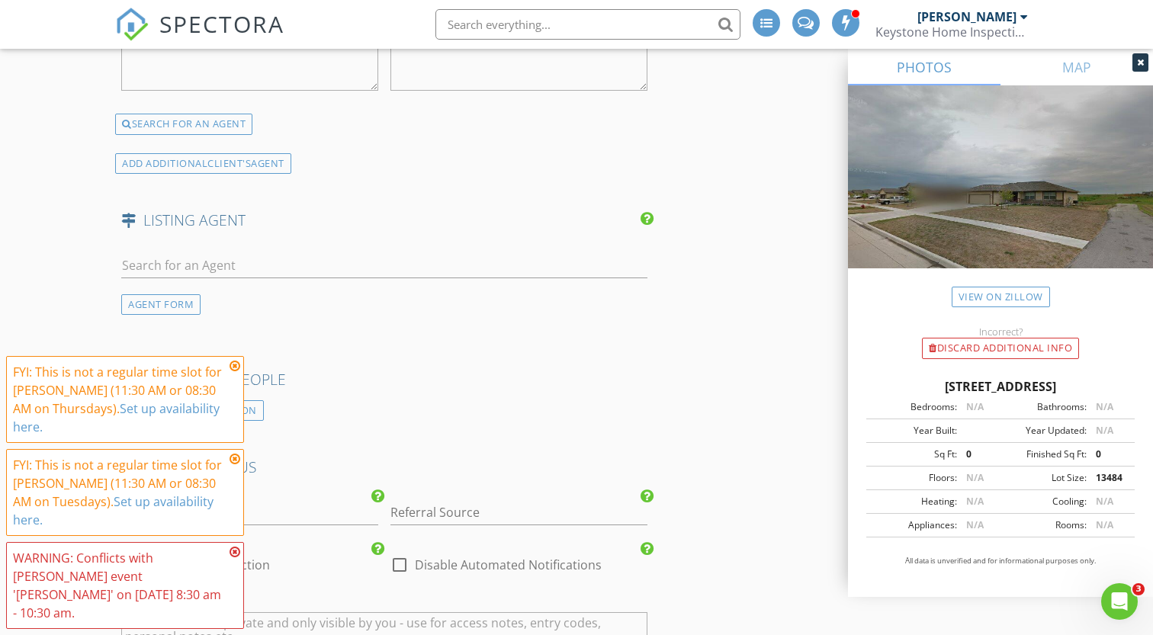
scroll to position [2515, 0]
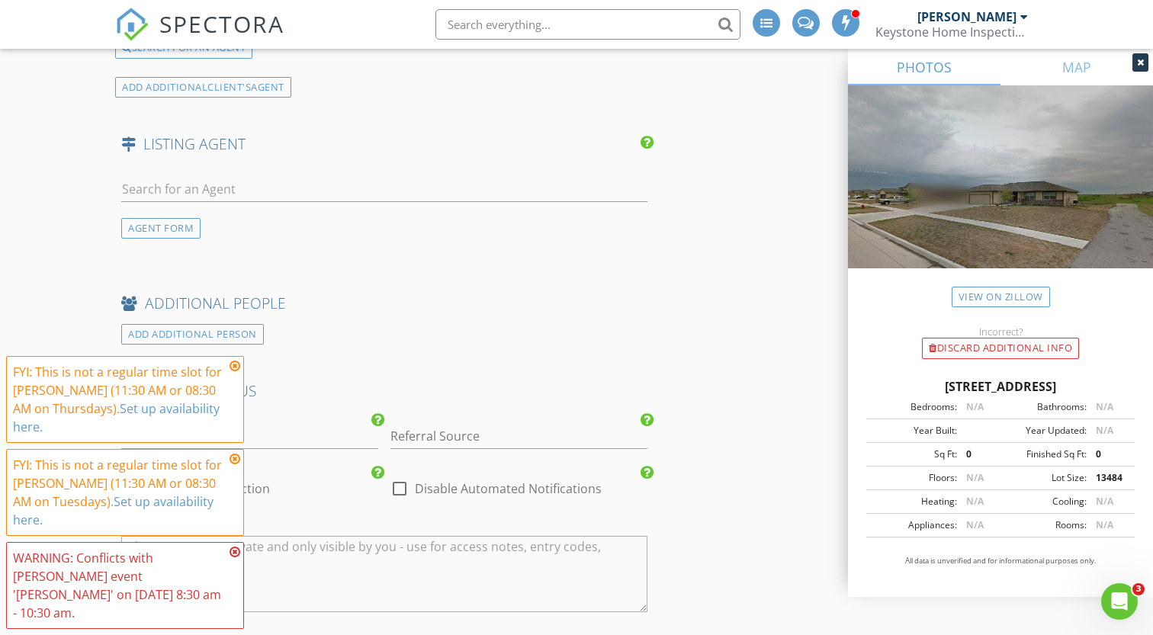
click at [313, 172] on div at bounding box center [384, 193] width 526 height 50
click at [311, 191] on input "text" at bounding box center [384, 189] width 526 height 25
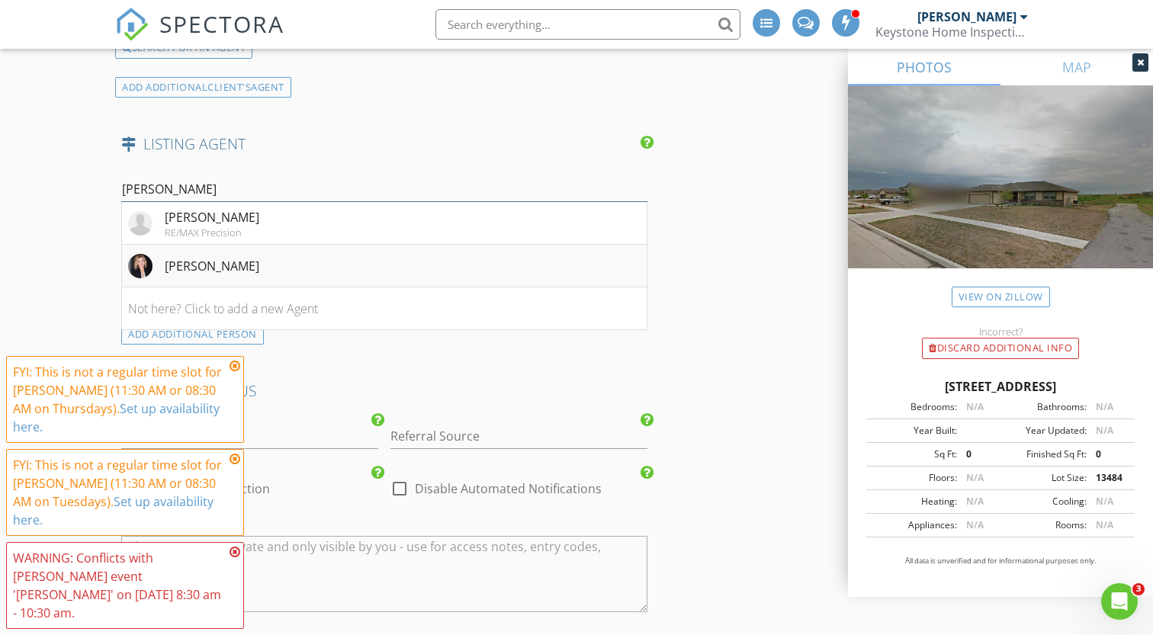
type input "kristina"
click at [281, 266] on li "Kristina Leek" at bounding box center [384, 266] width 525 height 43
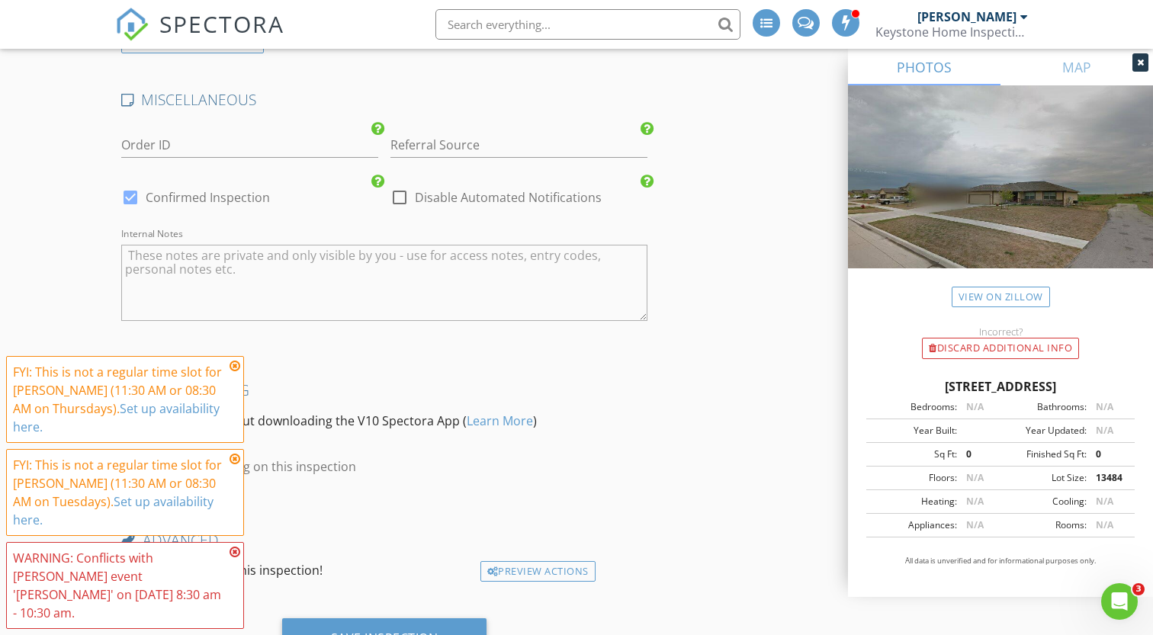
scroll to position [3295, 0]
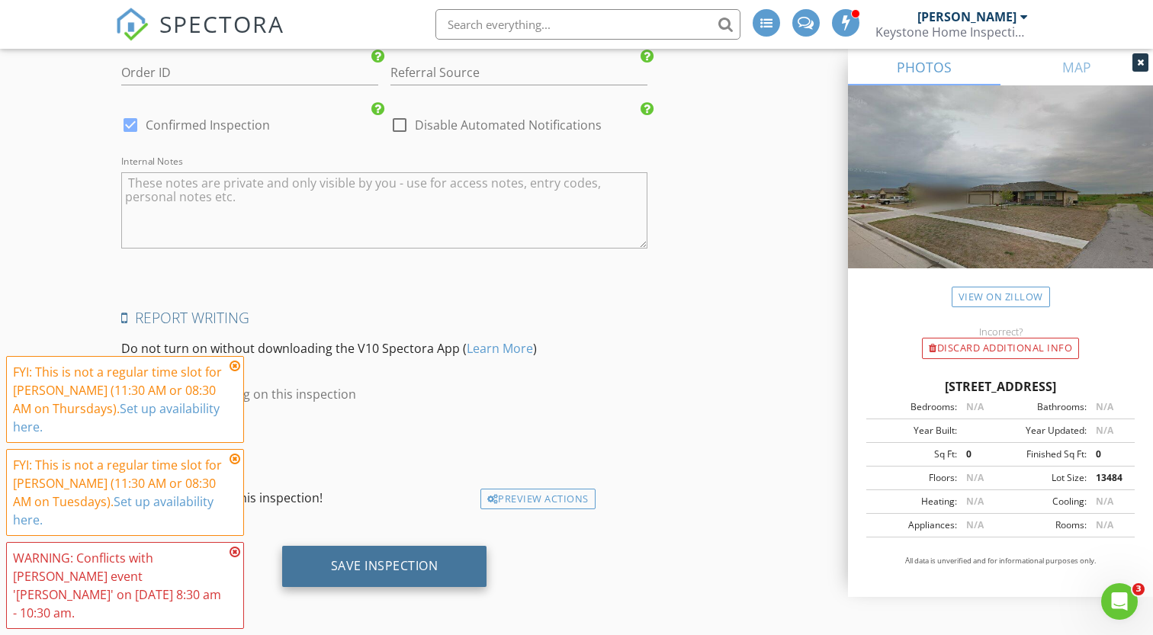
click at [377, 569] on div "Save Inspection" at bounding box center [385, 565] width 108 height 15
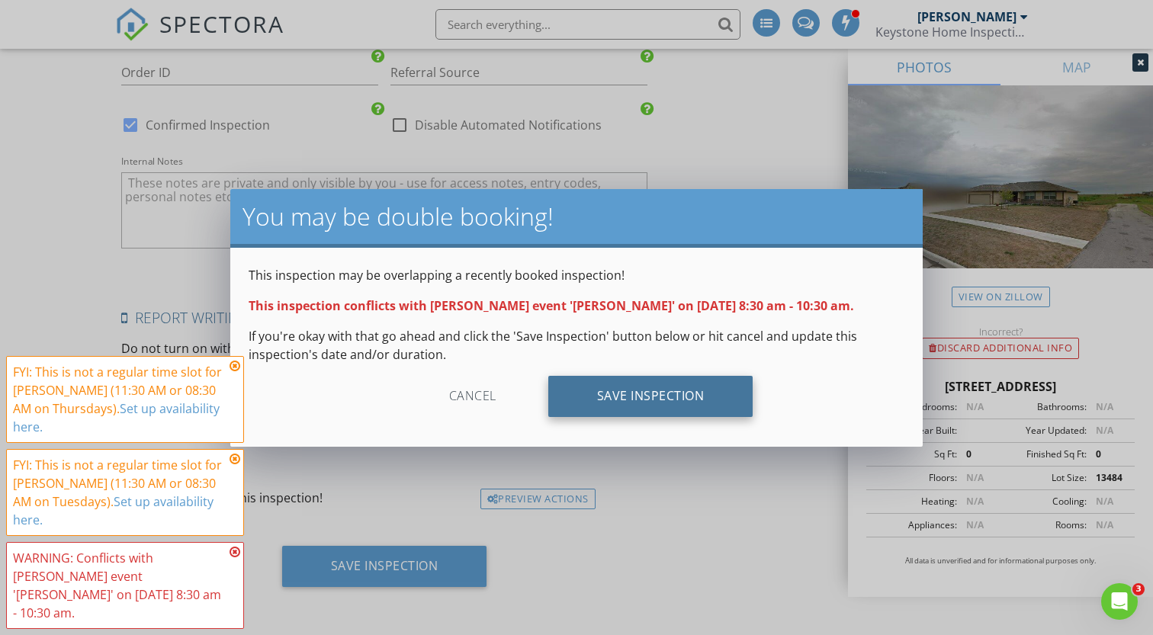
click at [613, 403] on div "Save Inspection" at bounding box center [650, 396] width 205 height 41
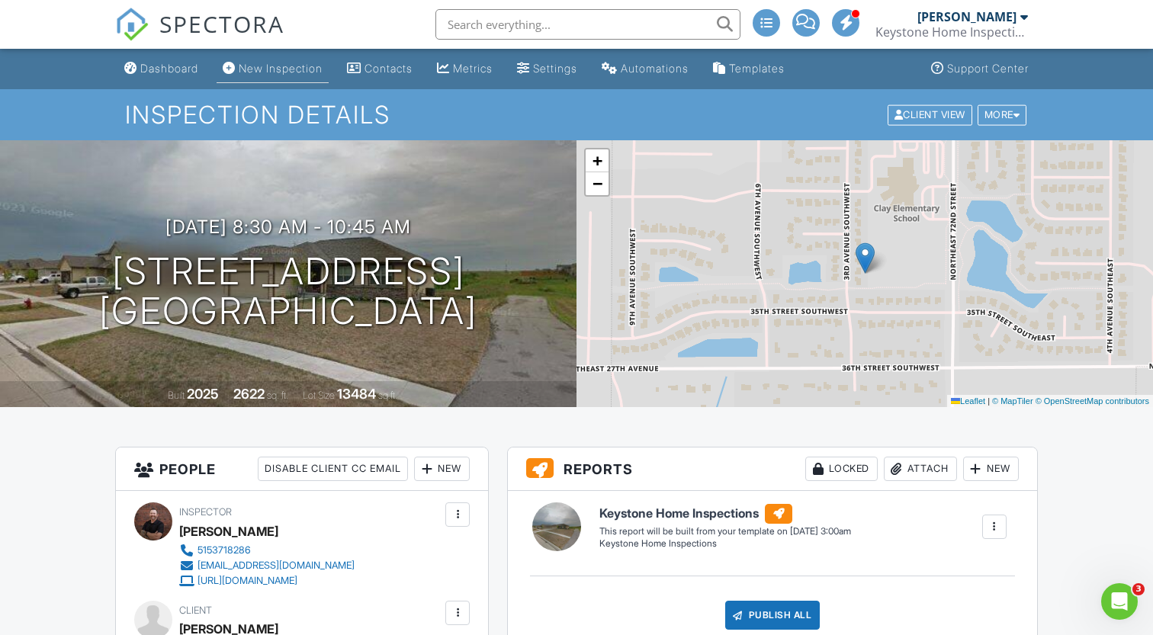
click at [280, 63] on div "New Inspection" at bounding box center [281, 68] width 84 height 13
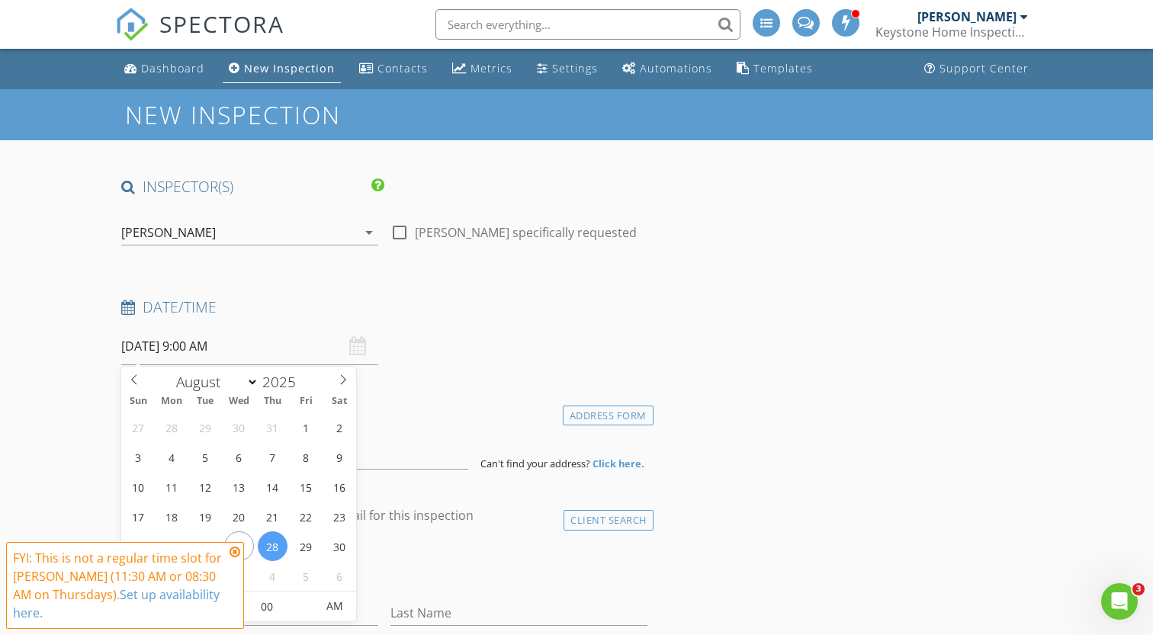
click at [272, 358] on input "08/28/2025 9:00 AM" at bounding box center [249, 346] width 257 height 37
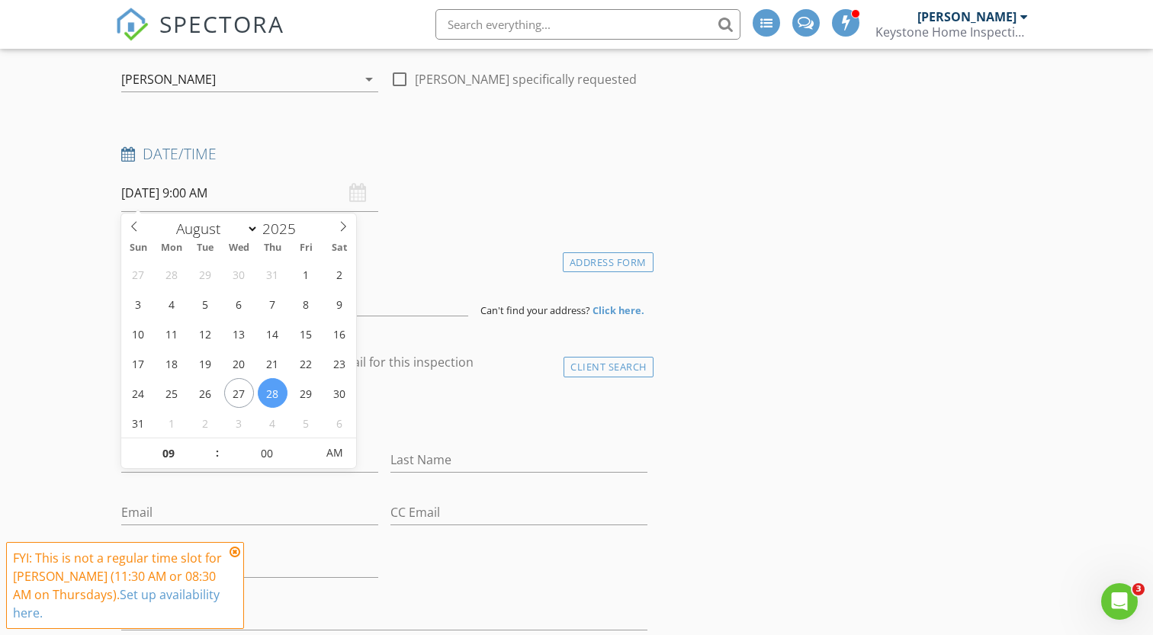
scroll to position [168, 0]
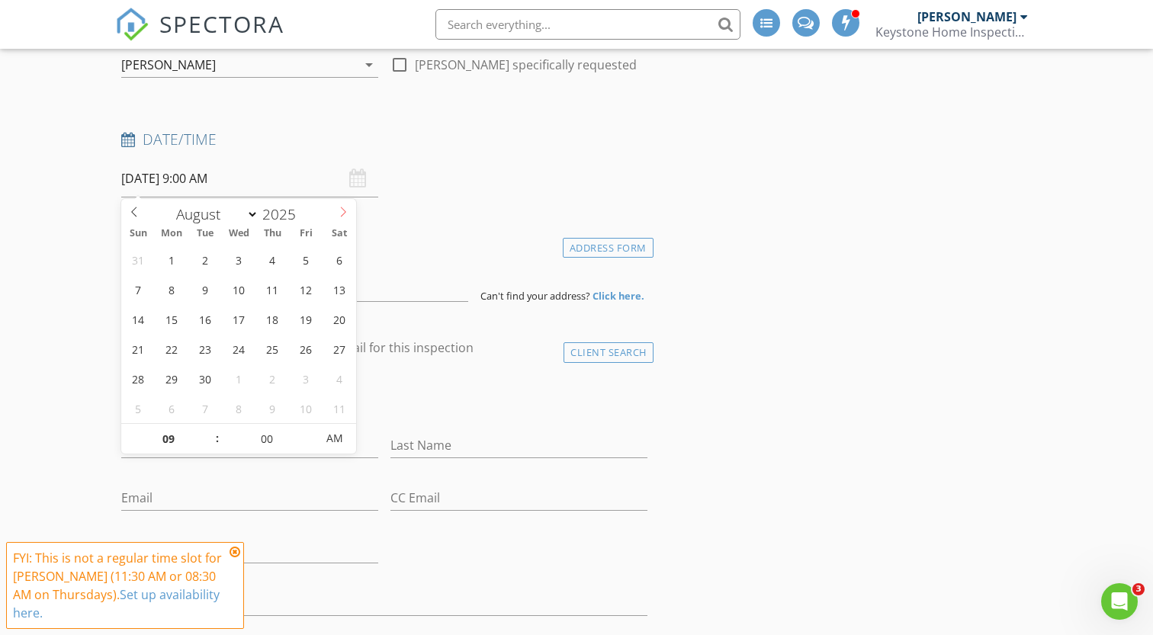
select select "8"
click at [344, 217] on icon at bounding box center [343, 212] width 11 height 11
click at [155, 296] on div "31 1 2 3 4 5 6 7 8 9 10 11 12 13 14 15 16 17 18 19 20 21 22 23 24 25 26 27 28 2…" at bounding box center [238, 334] width 235 height 178
type input "09/08/2025 9:00 AM"
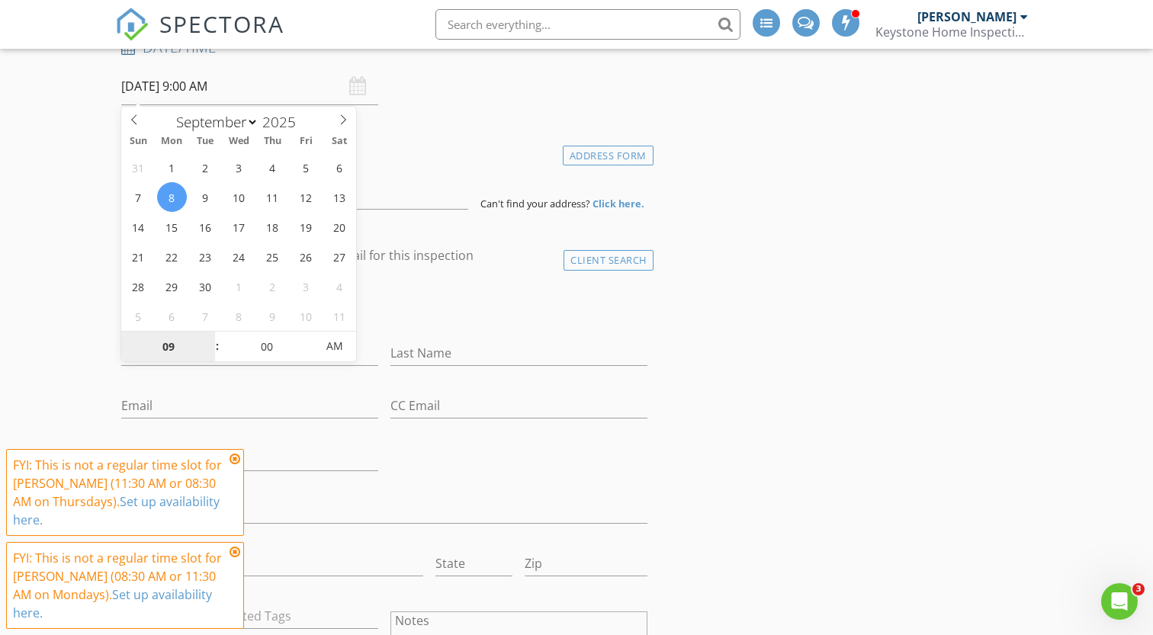
scroll to position [277, 0]
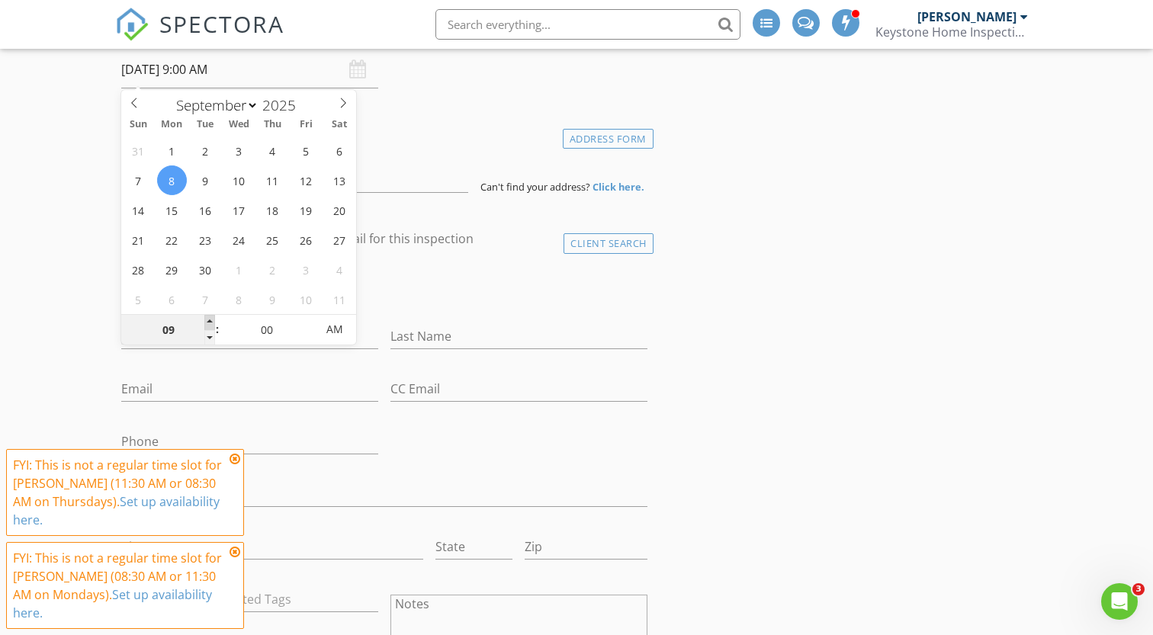
type input "10"
type input "09/08/2025 10:00 AM"
click at [212, 322] on span at bounding box center [209, 322] width 11 height 15
type input "11"
type input "09/08/2025 11:00 AM"
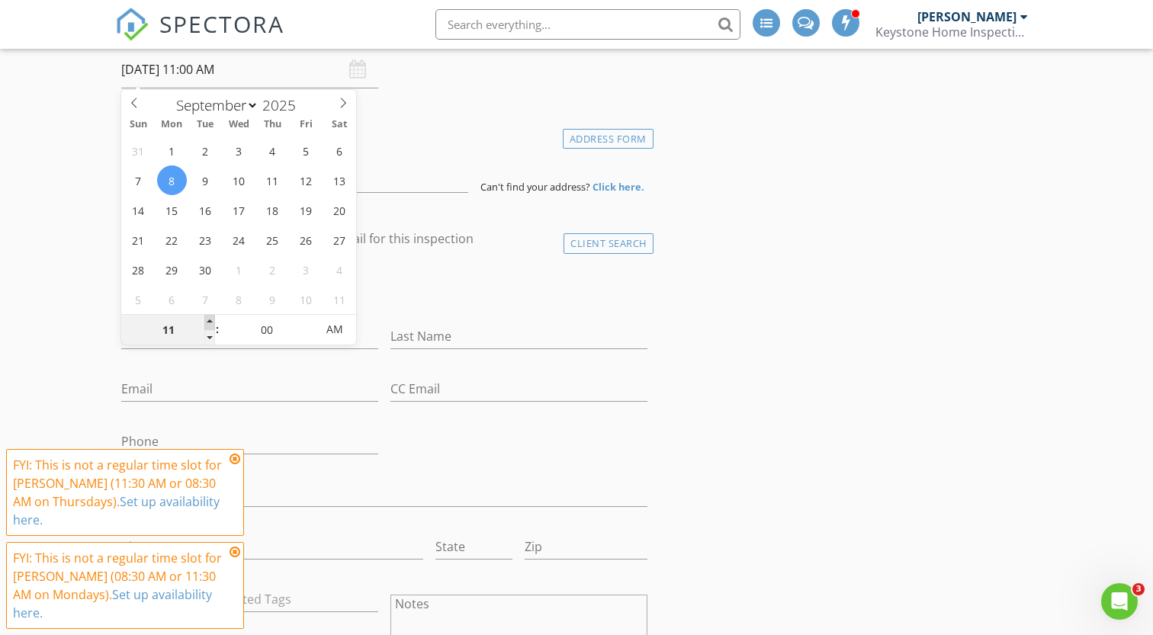
click at [212, 322] on span at bounding box center [209, 322] width 11 height 15
type input "05"
type input "09/08/2025 11:05 AM"
click at [310, 318] on span at bounding box center [309, 322] width 11 height 15
type input "10"
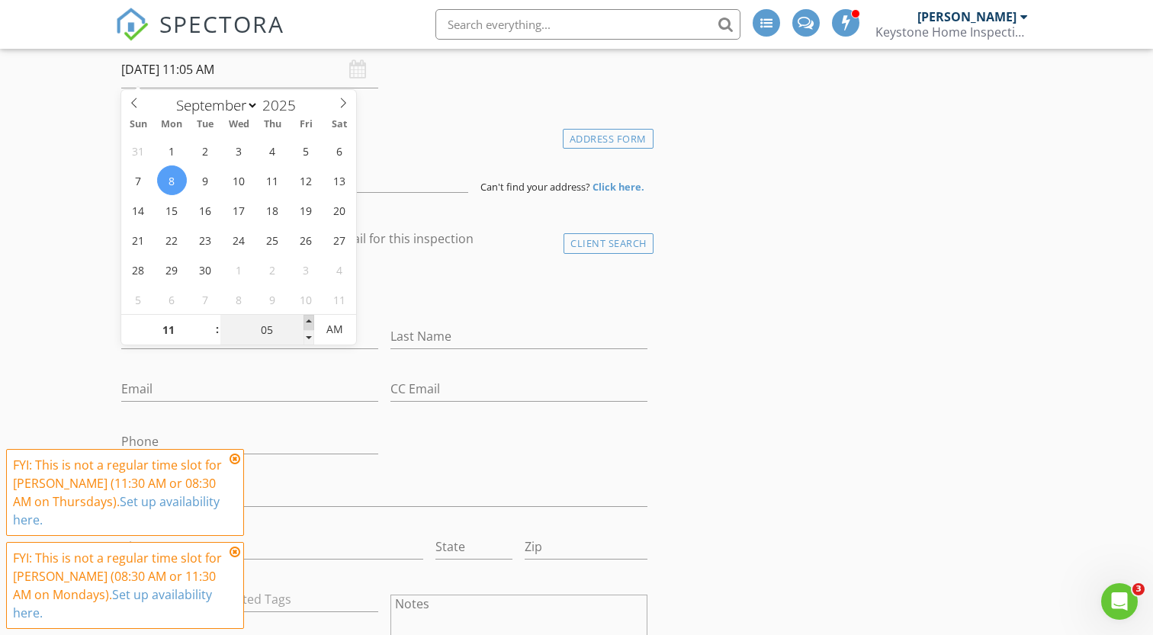
type input "09/08/2025 11:10 AM"
click at [310, 318] on span at bounding box center [309, 322] width 11 height 15
type input "15"
type input "09/08/2025 11:15 AM"
click at [310, 318] on span at bounding box center [309, 322] width 11 height 15
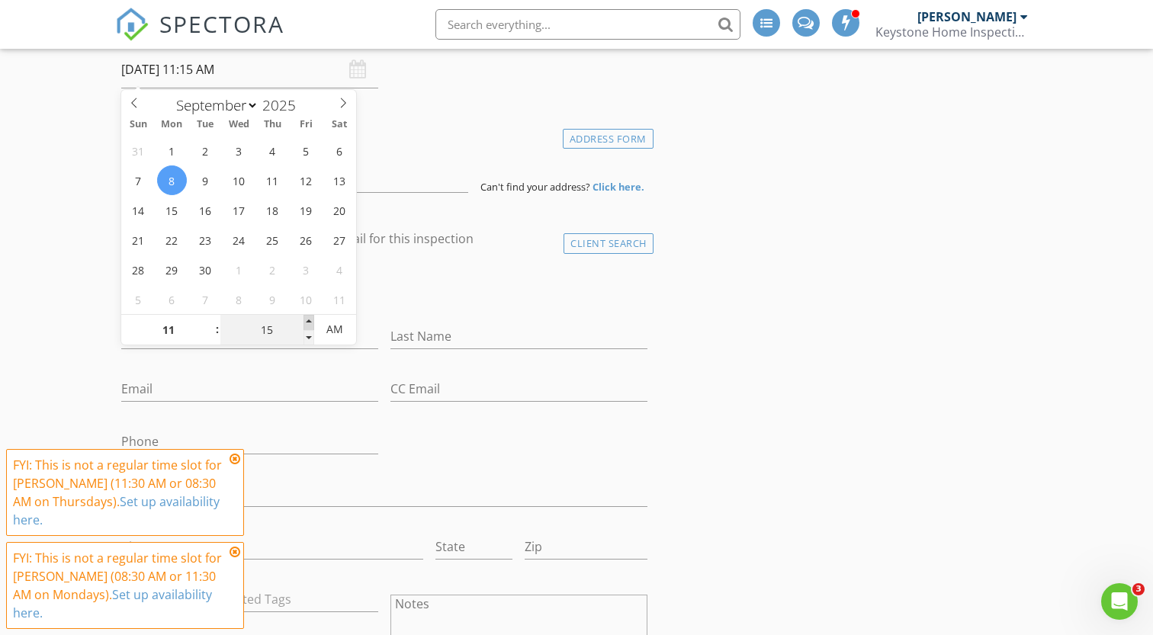
type input "20"
type input "09/08/2025 11:20 AM"
click at [310, 318] on span at bounding box center [309, 322] width 11 height 15
type input "25"
type input "09/08/2025 11:25 AM"
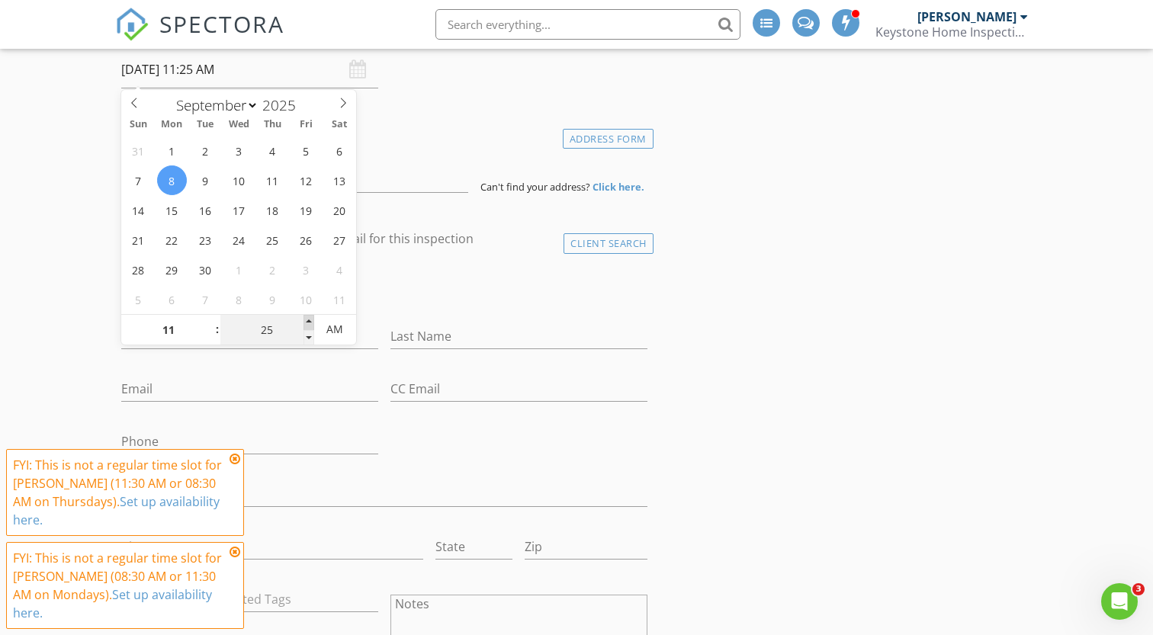
click at [310, 318] on span at bounding box center [309, 322] width 11 height 15
type input "30"
type input "09/08/2025 11:30 AM"
click at [310, 318] on span at bounding box center [309, 322] width 11 height 15
click at [403, 184] on input at bounding box center [294, 174] width 346 height 37
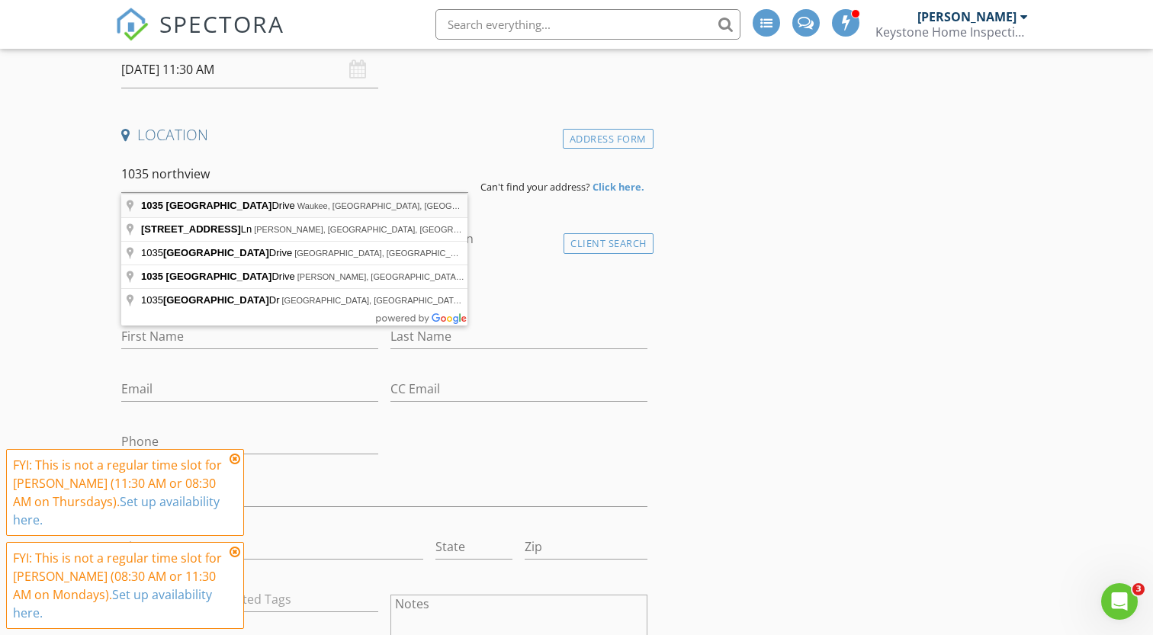
type input "1035 Northview Drive, Waukee, IA, USA"
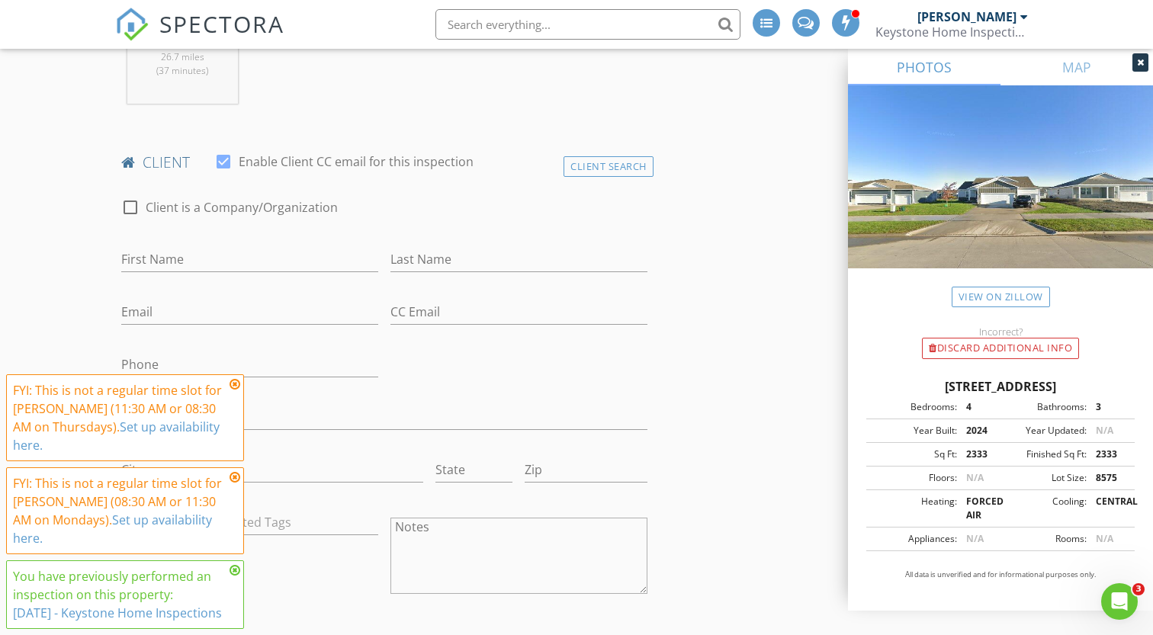
scroll to position [676, 0]
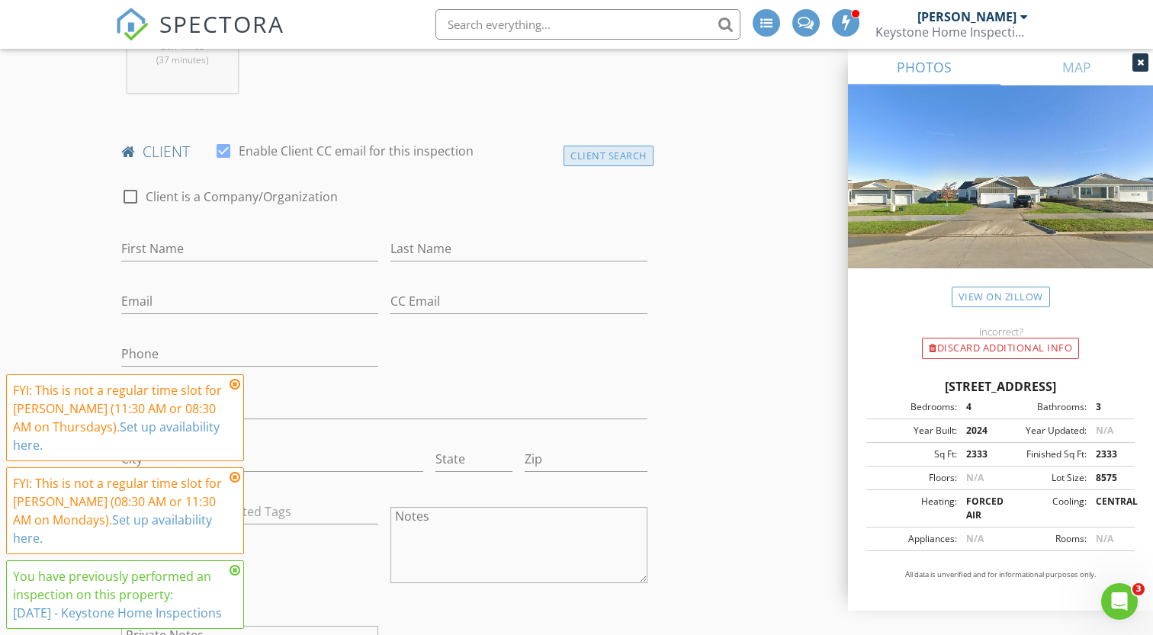
click at [585, 153] on div "Client Search" at bounding box center [609, 156] width 90 height 21
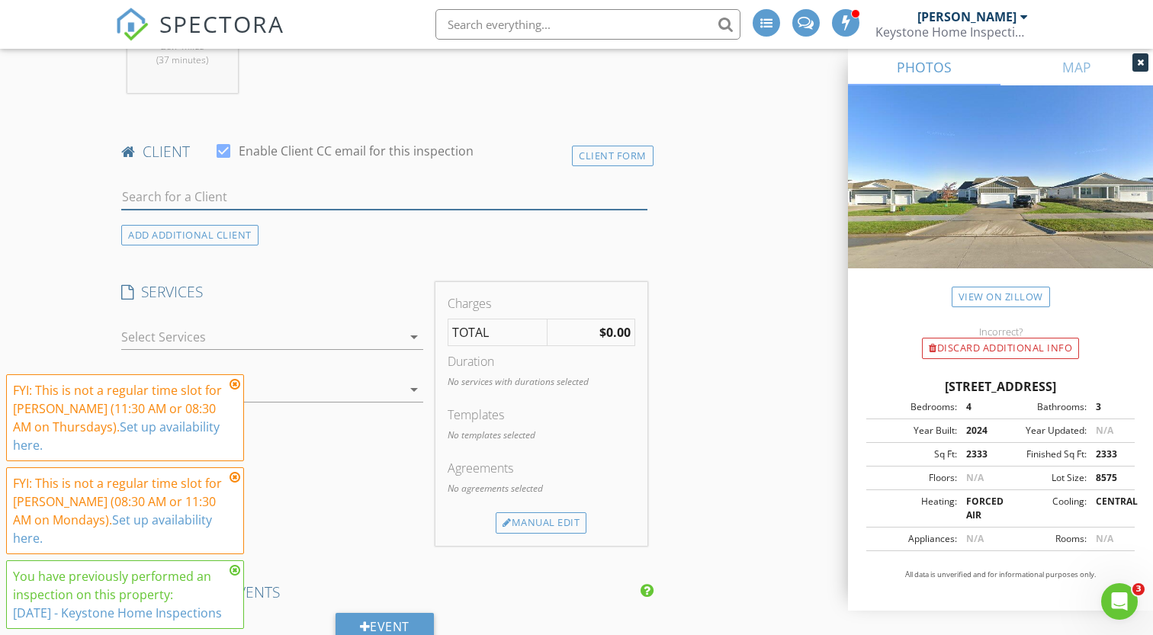
click at [268, 192] on input "text" at bounding box center [384, 197] width 526 height 25
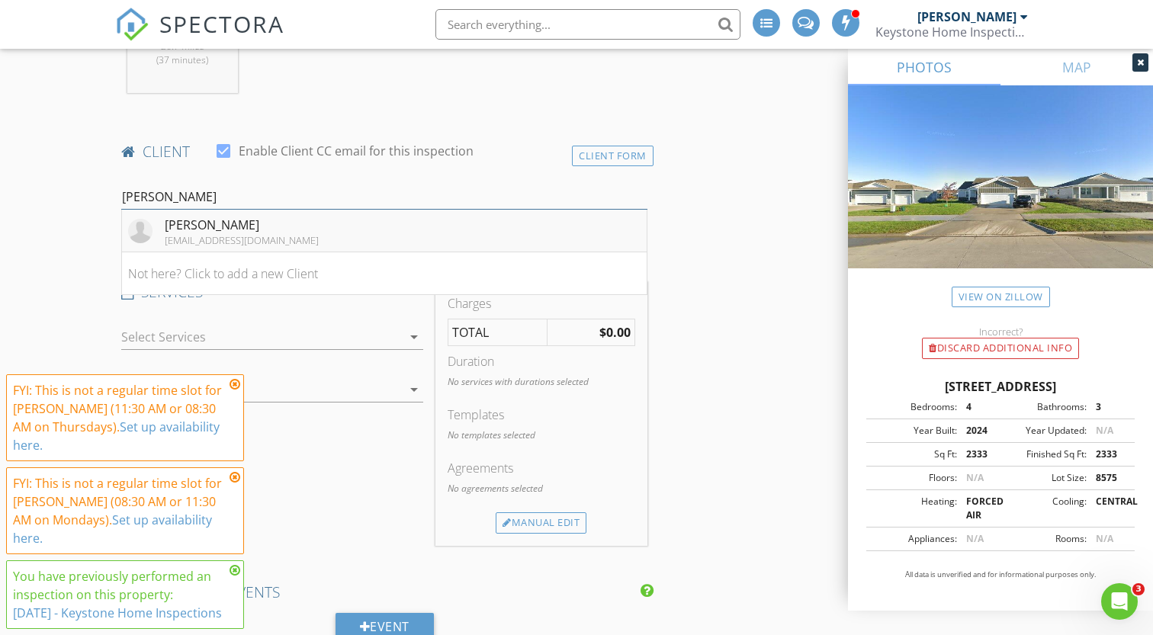
type input "nicole ho"
click at [254, 219] on div "Nicole Hobson" at bounding box center [242, 225] width 154 height 18
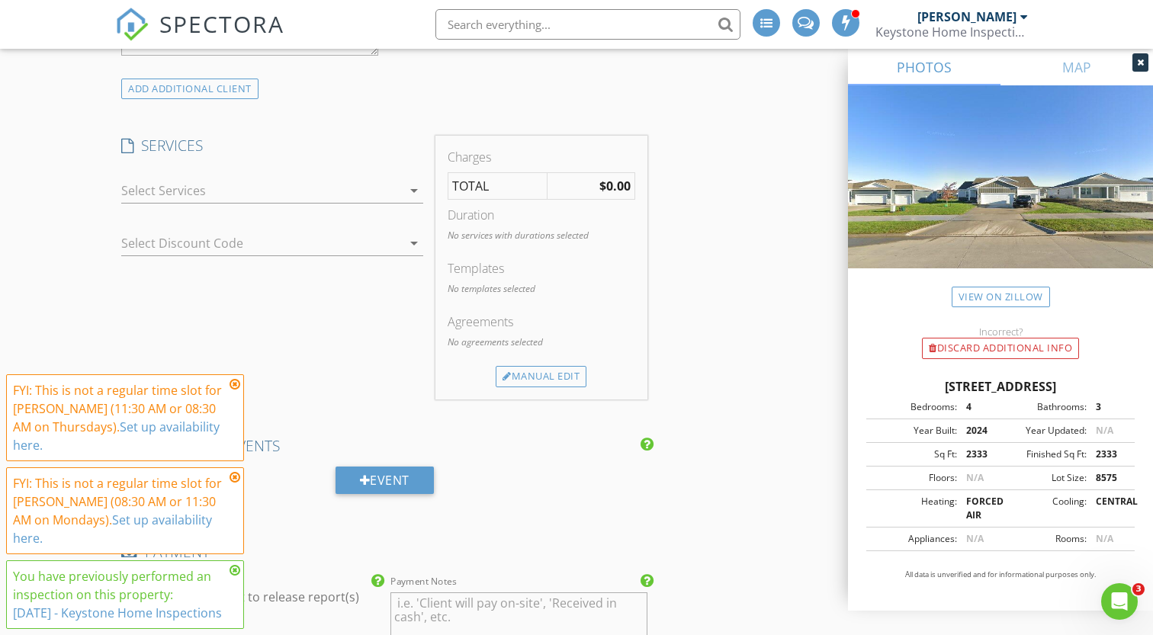
scroll to position [1384, 0]
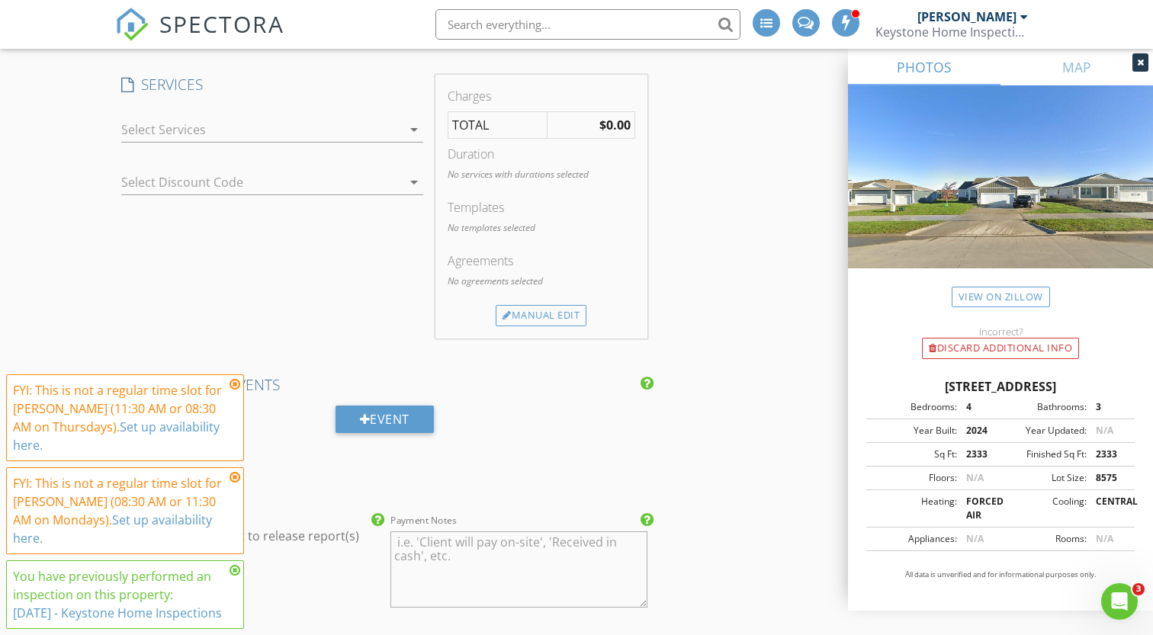
click at [342, 140] on div at bounding box center [261, 129] width 281 height 24
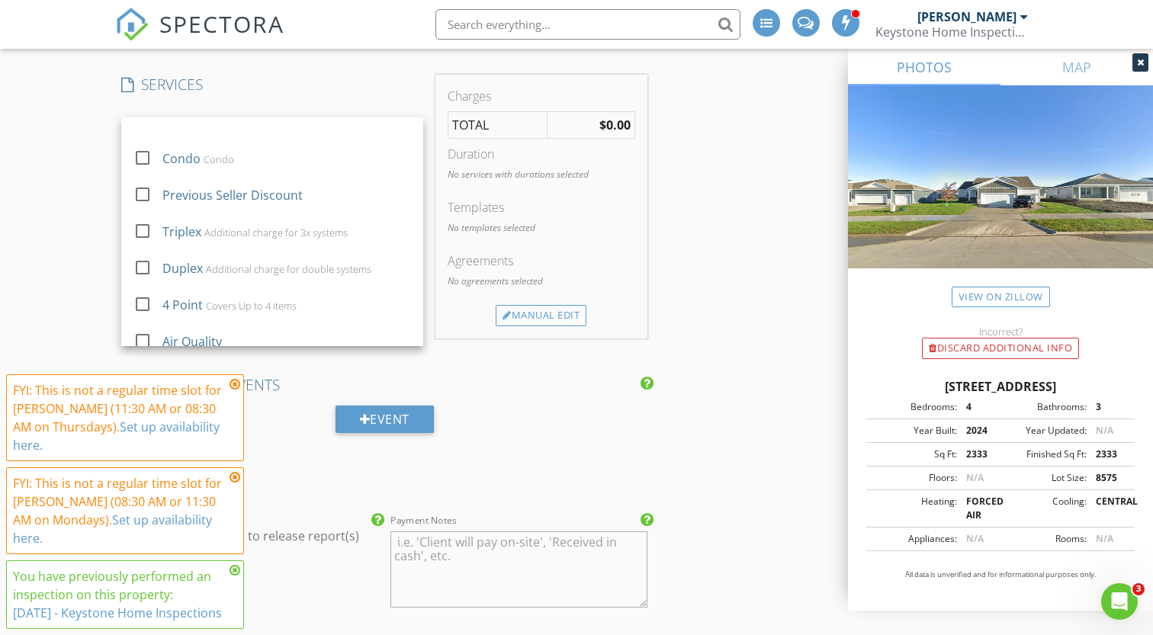
scroll to position [188, 0]
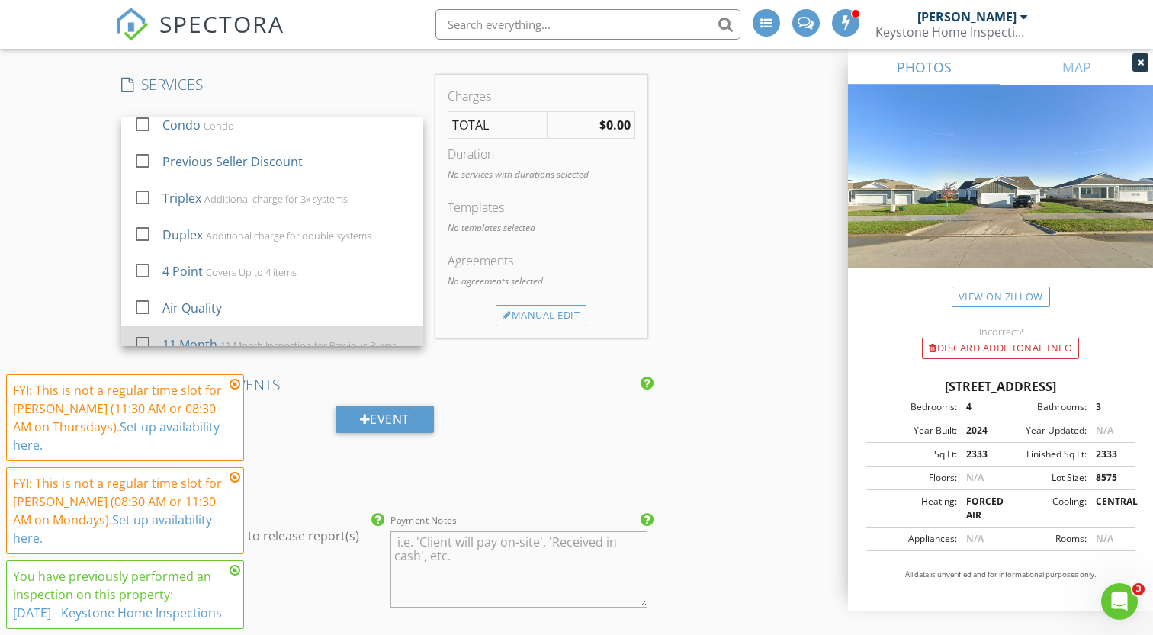
click at [233, 339] on div "11 Month Inspection for Previous Buyer" at bounding box center [308, 345] width 175 height 12
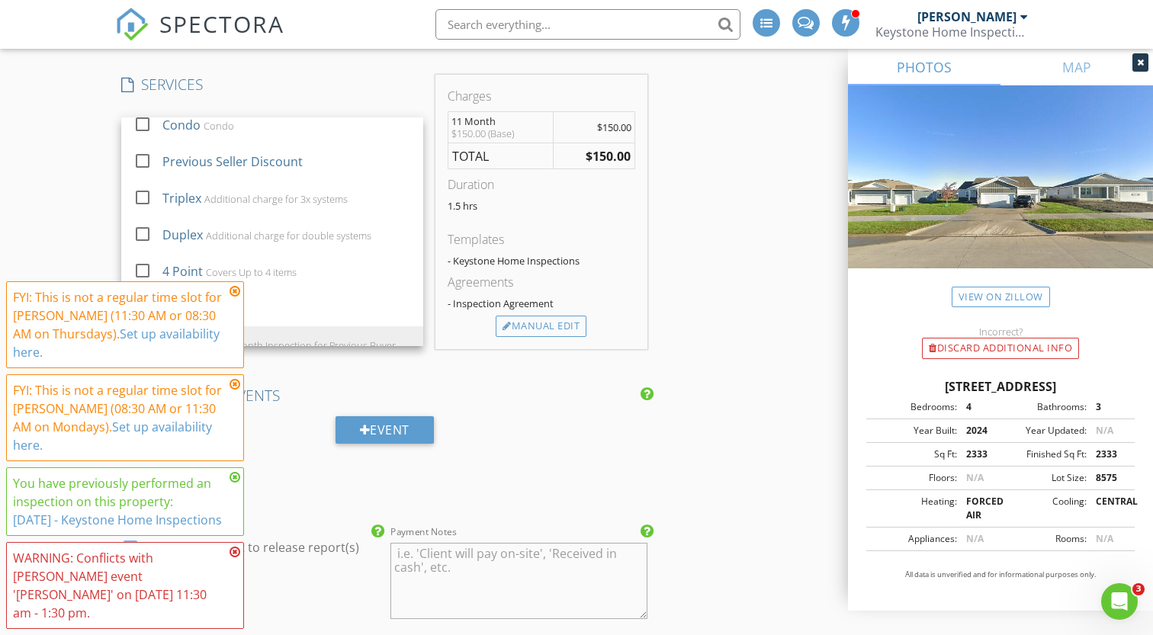
click at [714, 248] on div "INSPECTOR(S) check_box Andrew Cowden PRIMARY Andrew Cowden arrow_drop_down chec…" at bounding box center [576, 239] width 923 height 2892
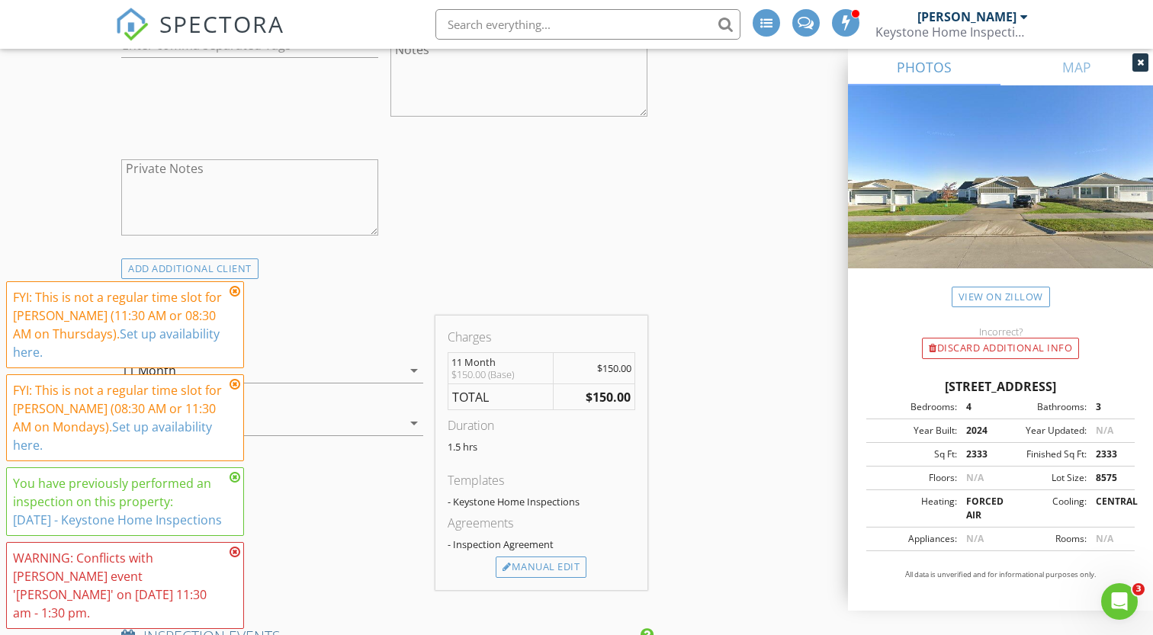
scroll to position [1144, 0]
click at [238, 389] on icon at bounding box center [235, 384] width 11 height 12
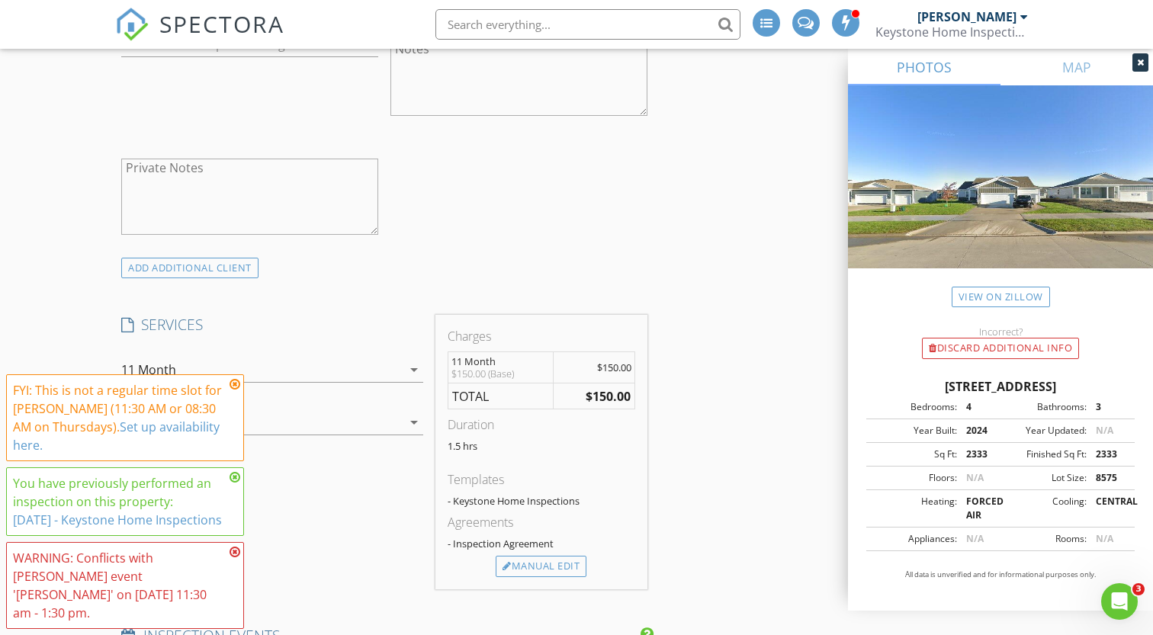
click at [238, 388] on icon at bounding box center [235, 384] width 11 height 12
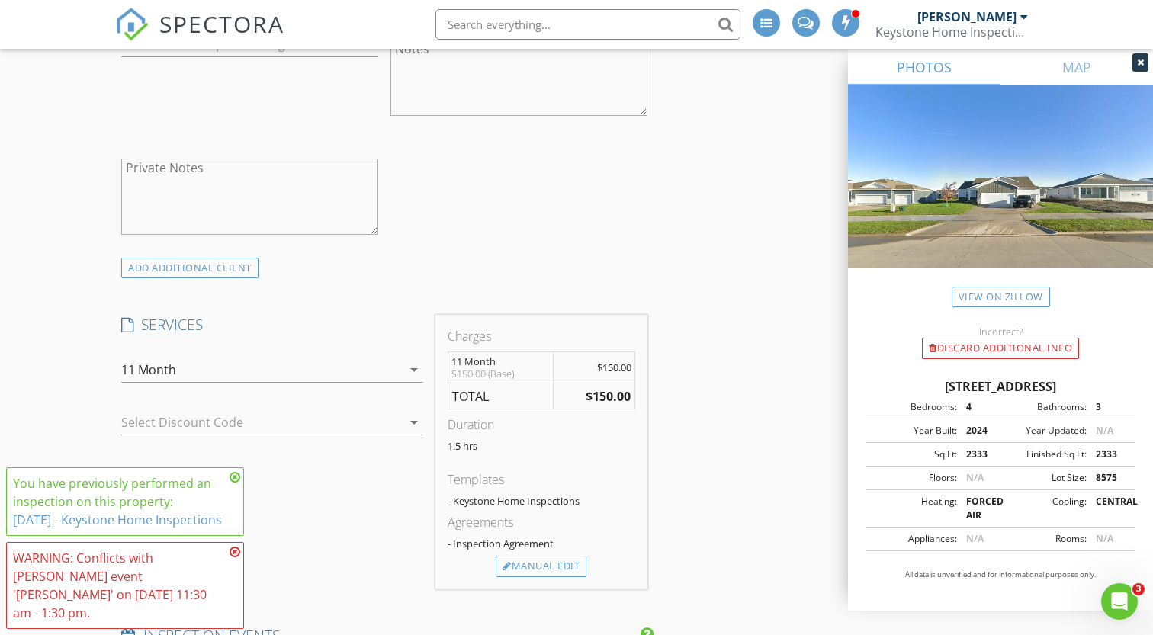
click at [236, 558] on icon at bounding box center [235, 552] width 11 height 12
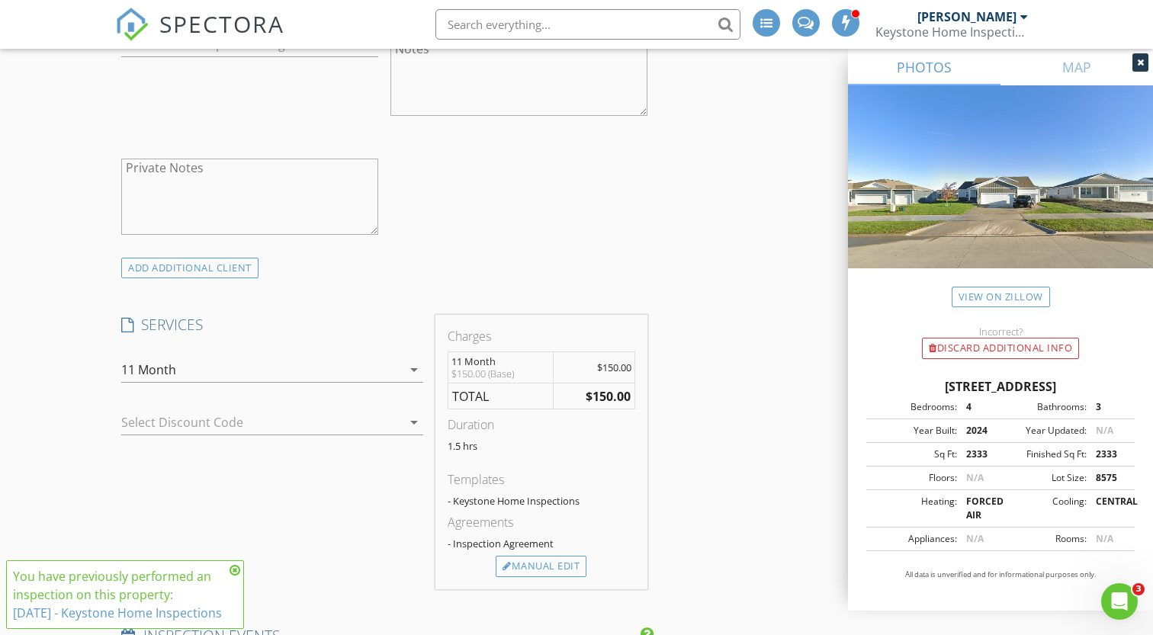
click at [237, 564] on icon at bounding box center [235, 570] width 11 height 12
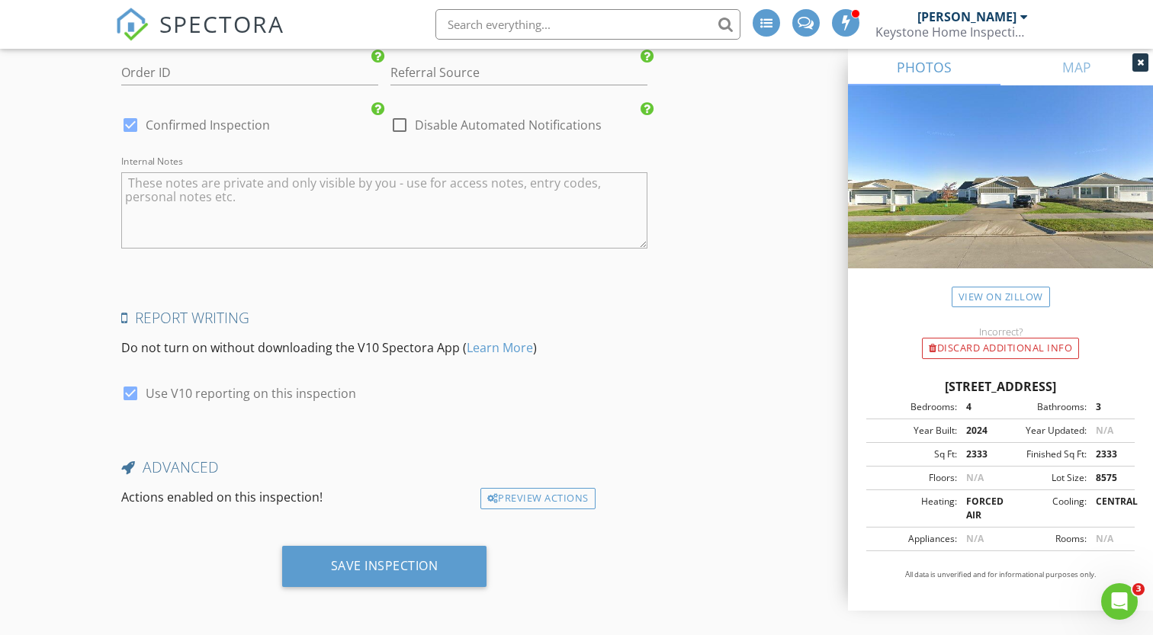
scroll to position [2472, 0]
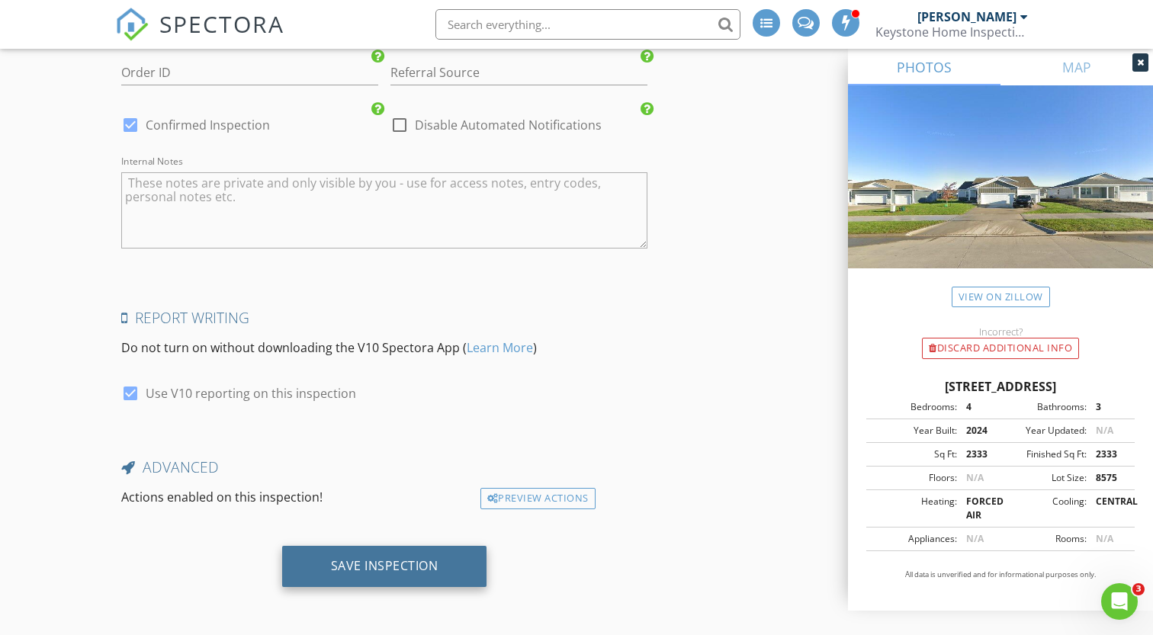
click at [410, 558] on div "Save Inspection" at bounding box center [385, 565] width 108 height 15
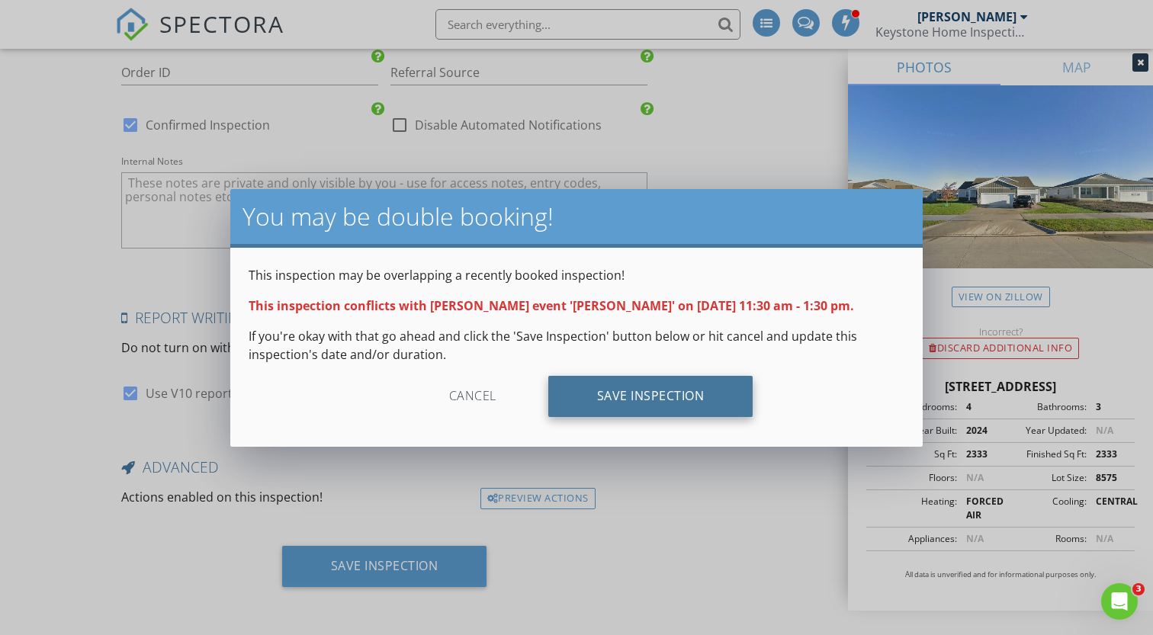
click at [655, 391] on div "Save Inspection" at bounding box center [650, 396] width 205 height 41
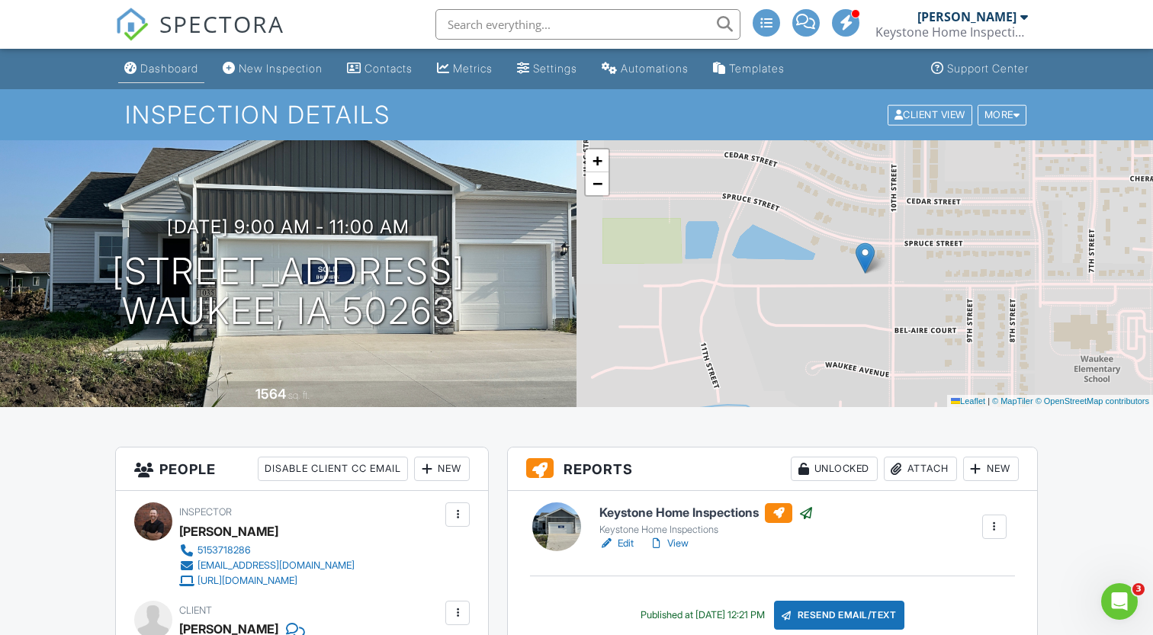
click at [196, 59] on link "Dashboard" at bounding box center [161, 69] width 86 height 28
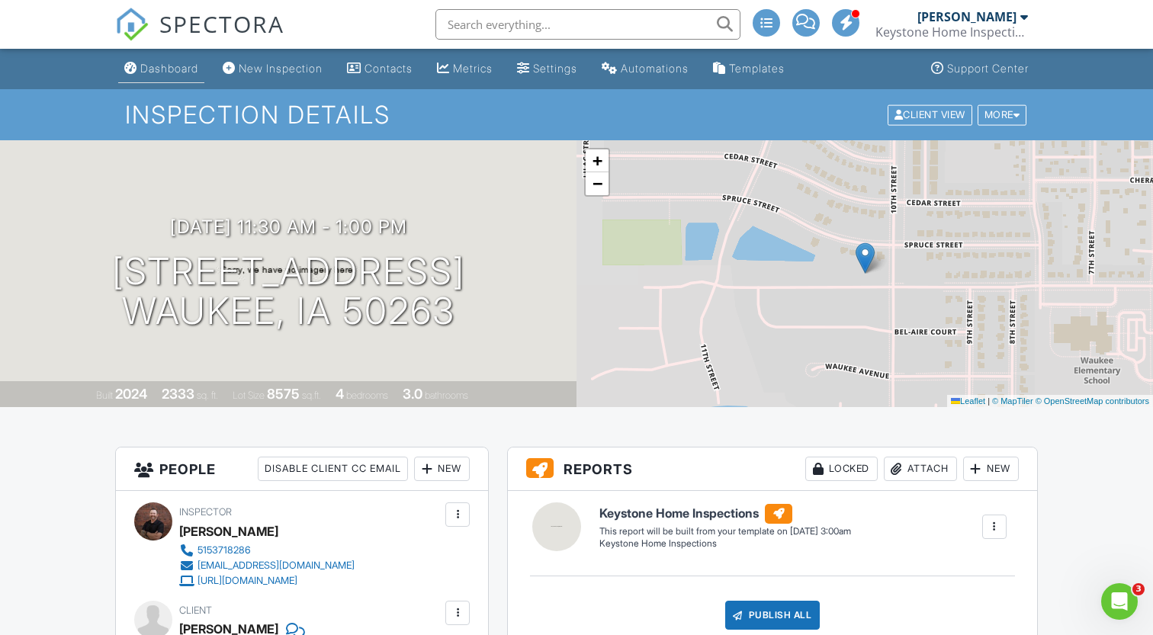
click at [177, 68] on div "Dashboard" at bounding box center [169, 68] width 58 height 13
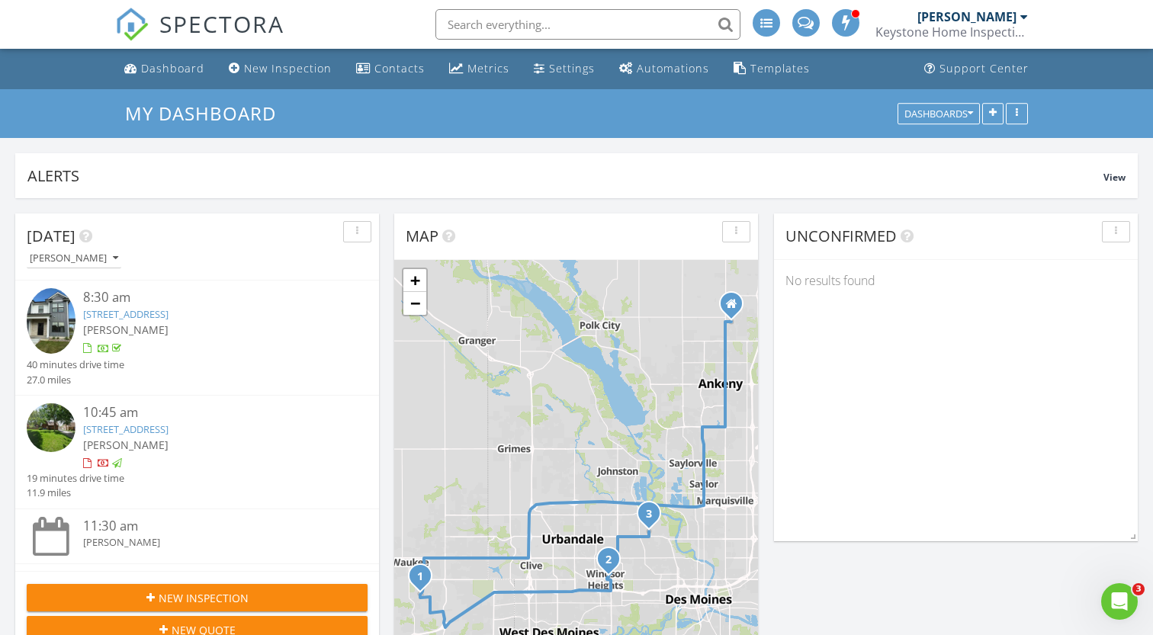
scroll to position [328, 364]
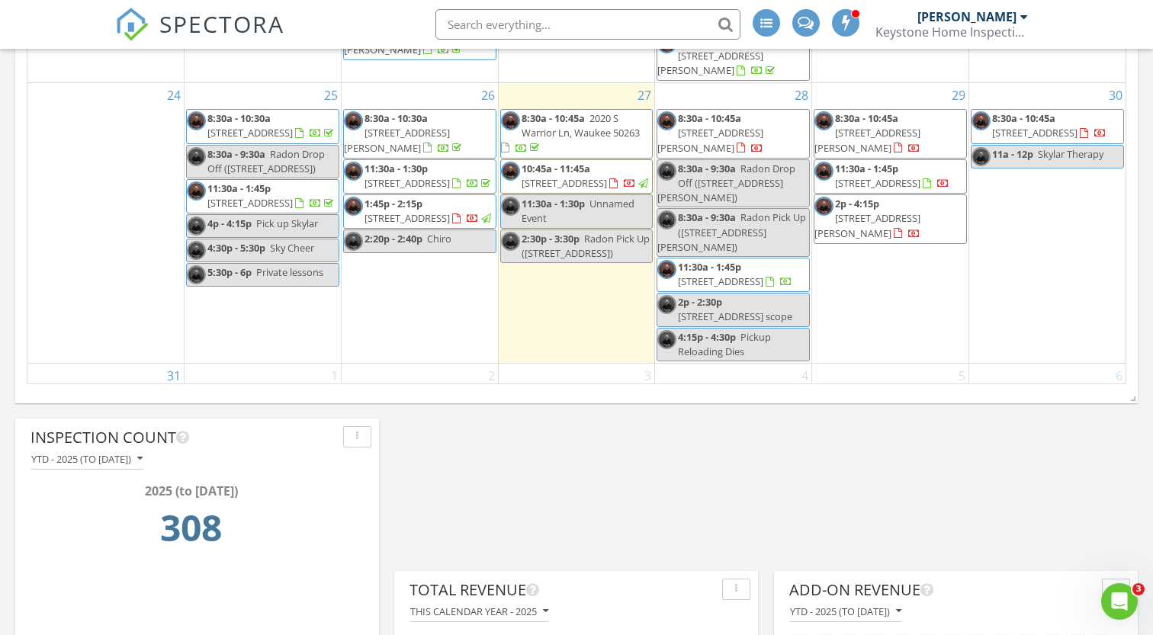
scroll to position [617, 0]
